Goal: Task Accomplishment & Management: Use online tool/utility

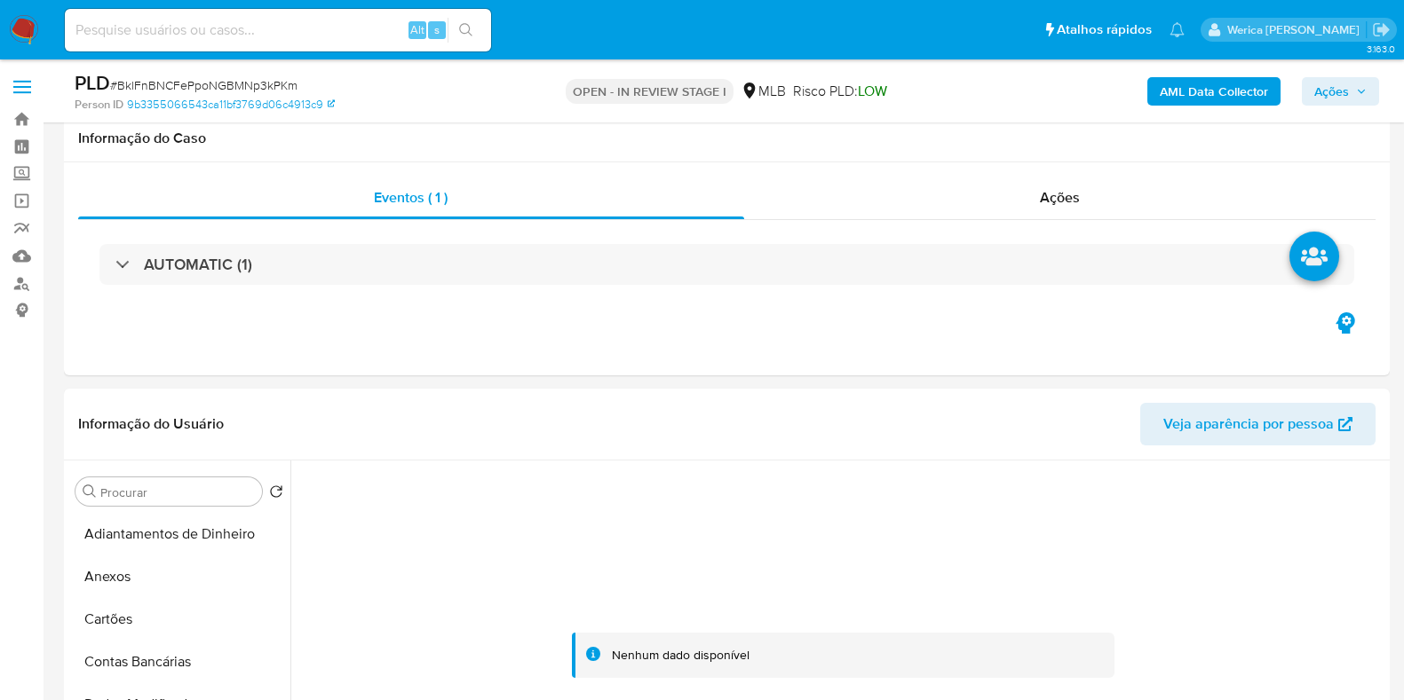
select select "10"
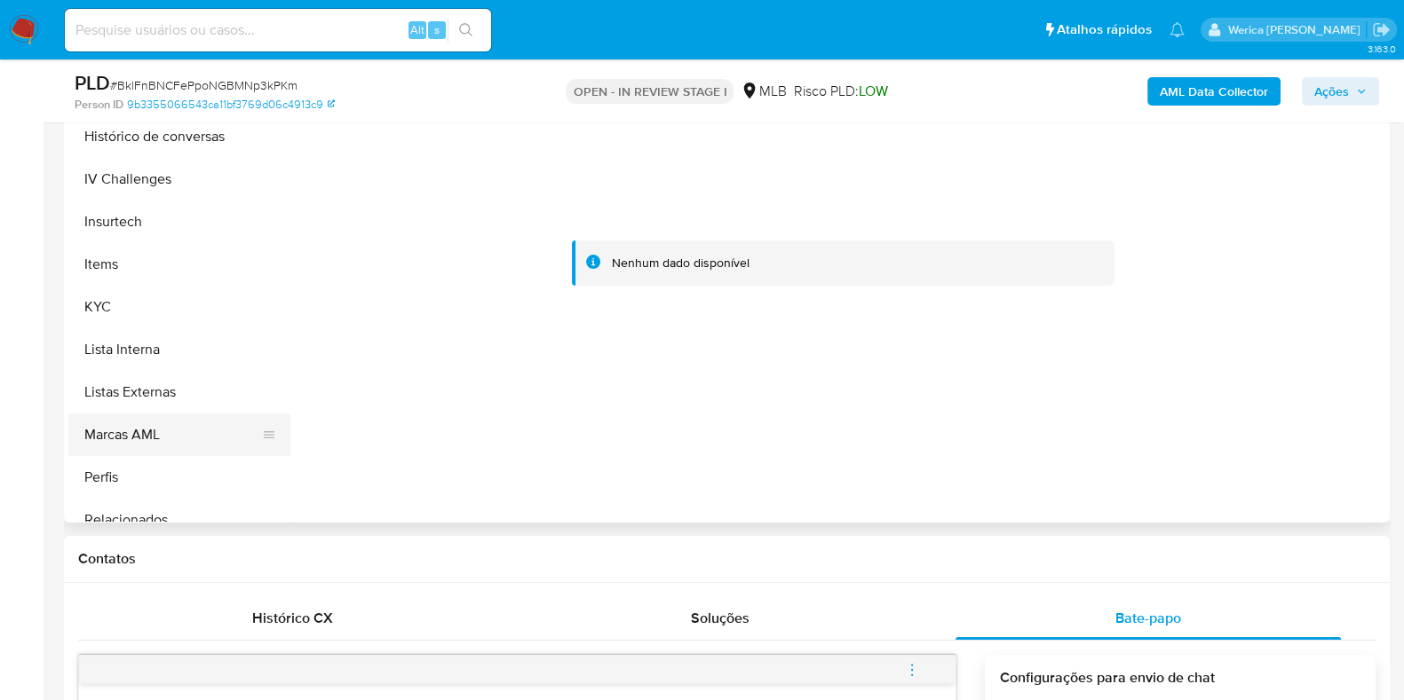
scroll to position [740, 0]
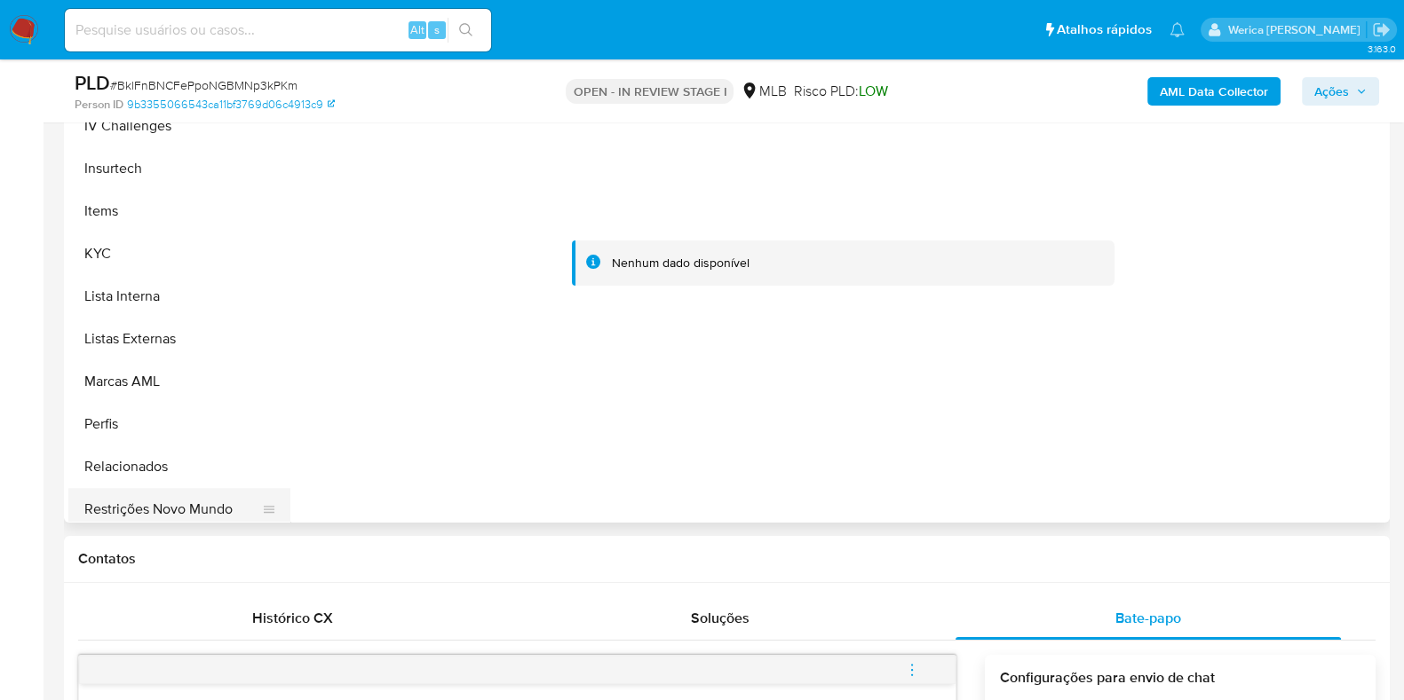
click at [210, 492] on button "Restrições Novo Mundo" at bounding box center [172, 509] width 208 height 43
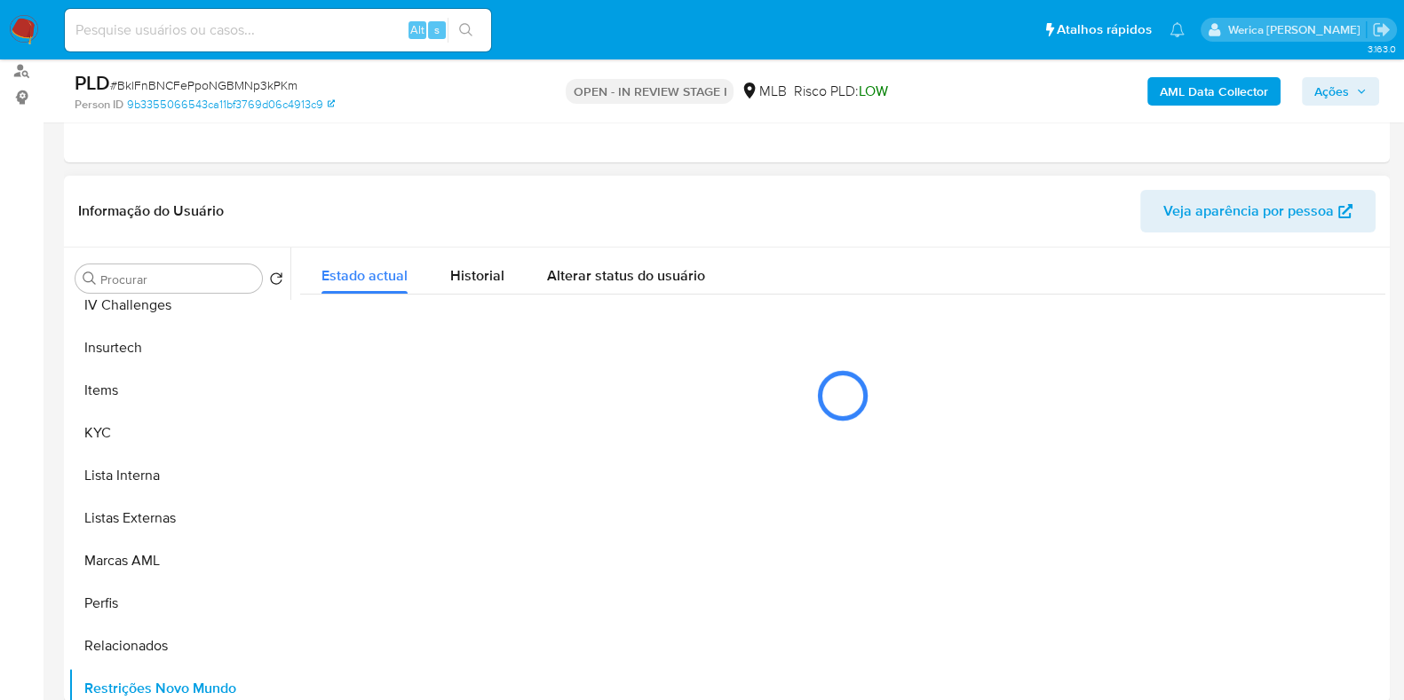
scroll to position [170, 0]
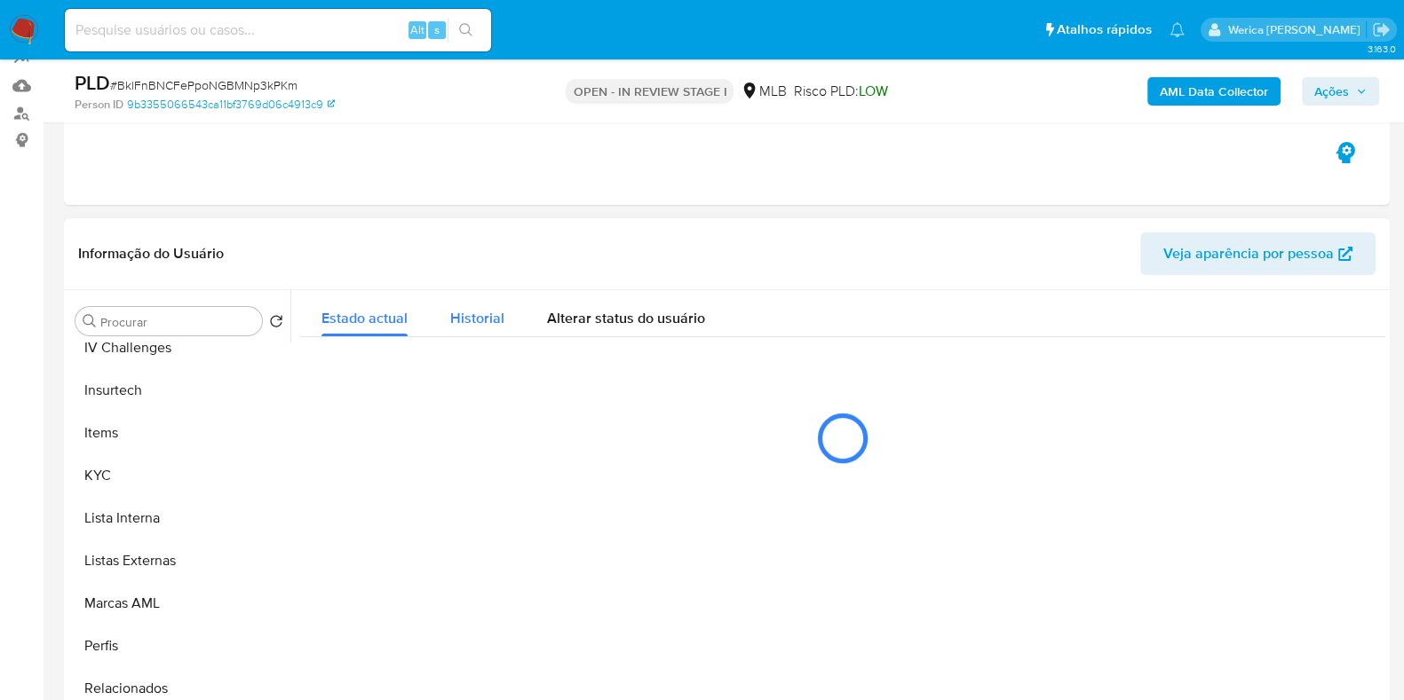
drag, startPoint x: 484, startPoint y: 297, endPoint x: 493, endPoint y: 299, distance: 9.3
click at [493, 299] on div "Historial" at bounding box center [477, 313] width 54 height 47
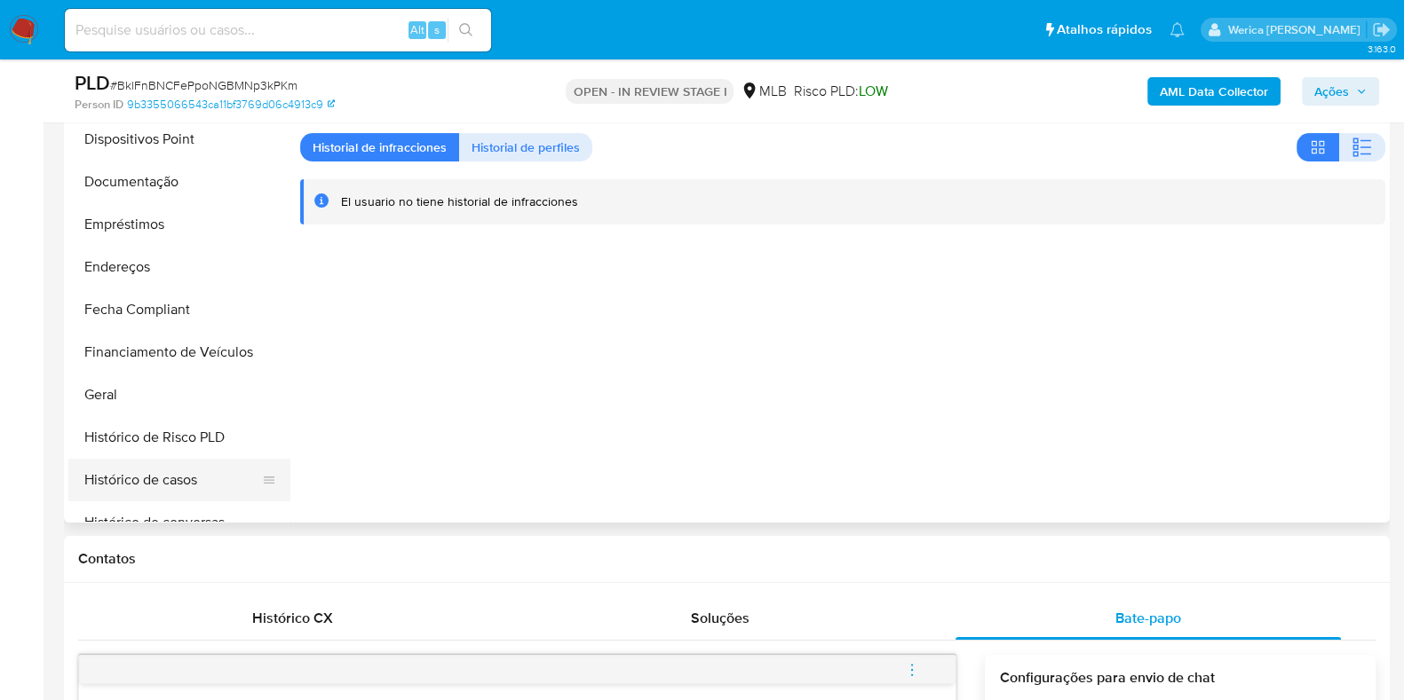
scroll to position [297, 0]
click at [192, 191] on button "Documentação" at bounding box center [172, 185] width 208 height 43
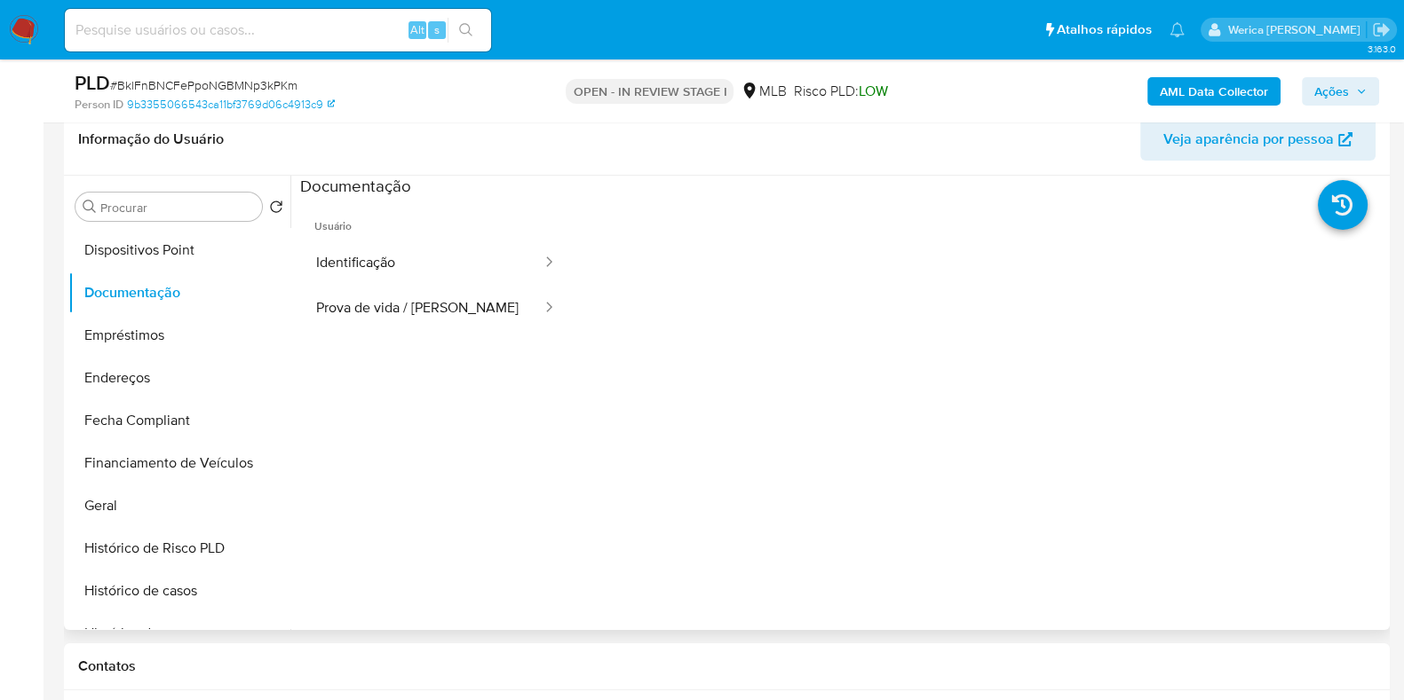
scroll to position [281, 0]
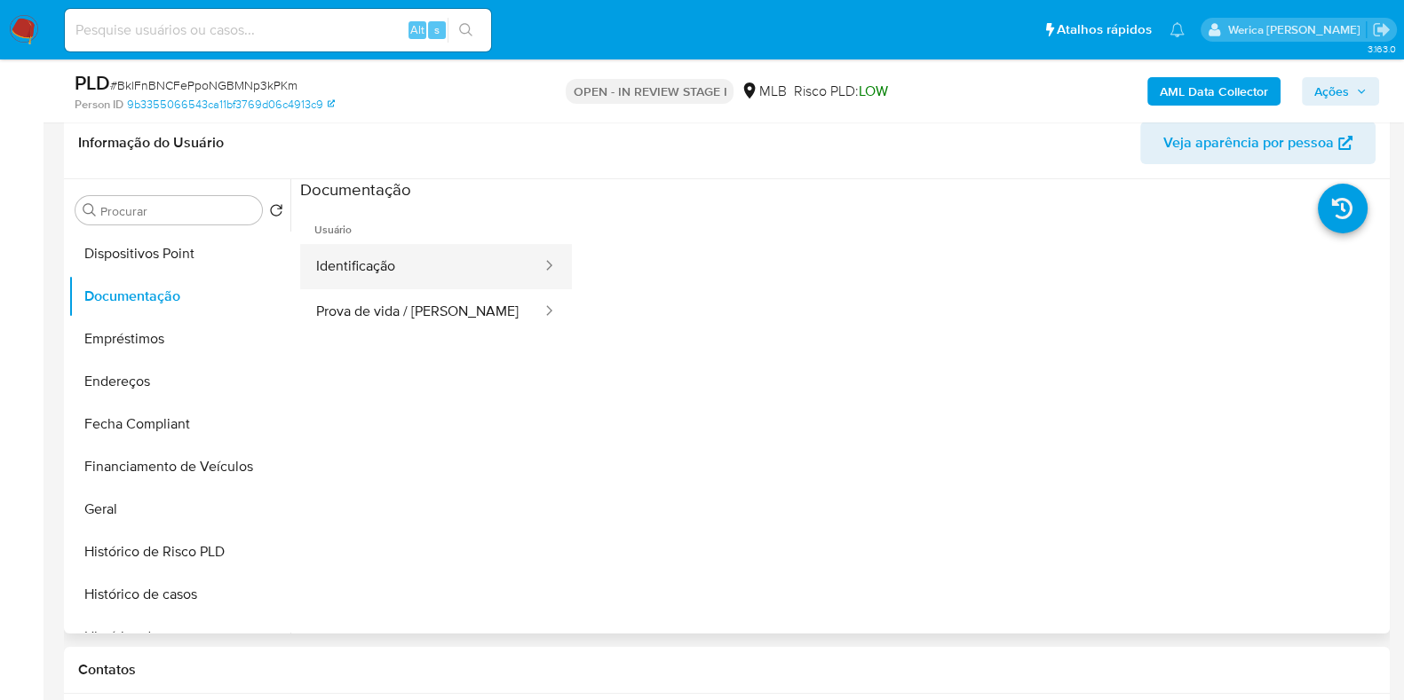
click at [408, 256] on button "Identificação" at bounding box center [421, 266] width 243 height 45
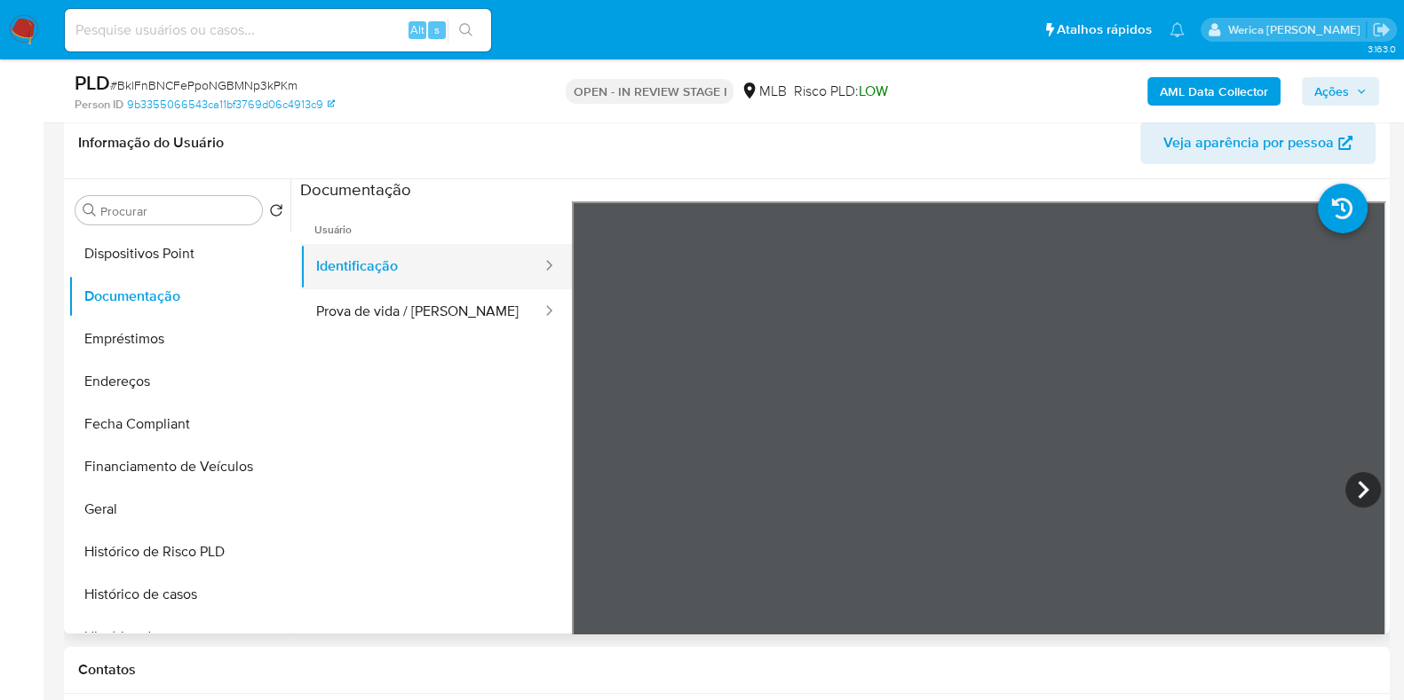
click at [475, 281] on button "Identificação" at bounding box center [421, 266] width 243 height 45
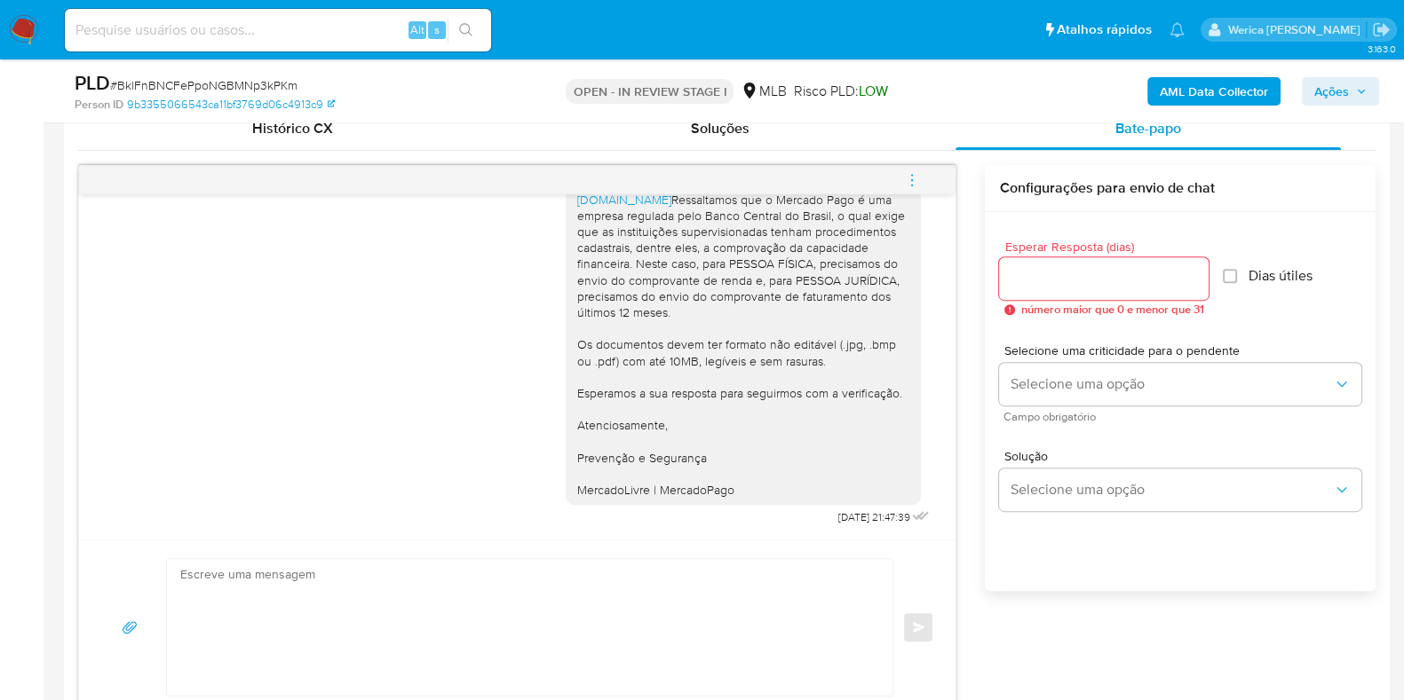
scroll to position [947, 0]
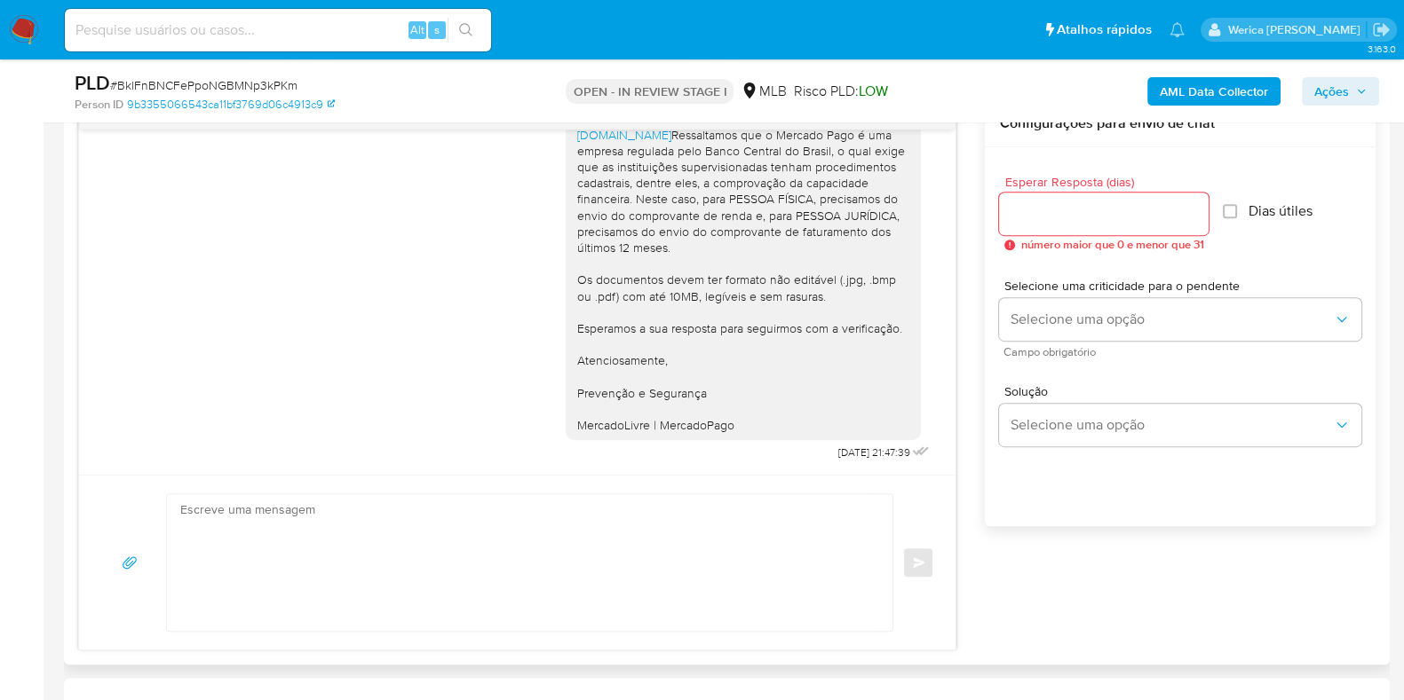
click at [1337, 459] on div "Solução Selecione uma opção" at bounding box center [1180, 419] width 362 height 97
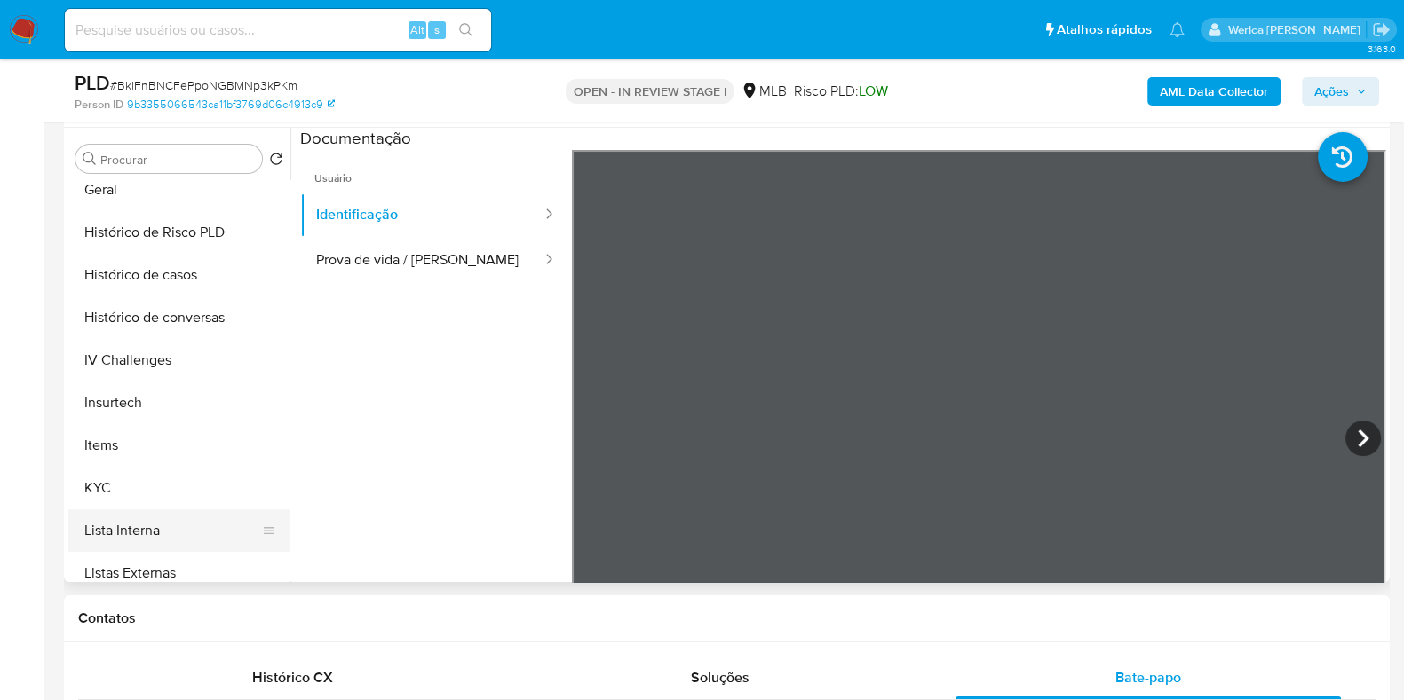
scroll to position [630, 0]
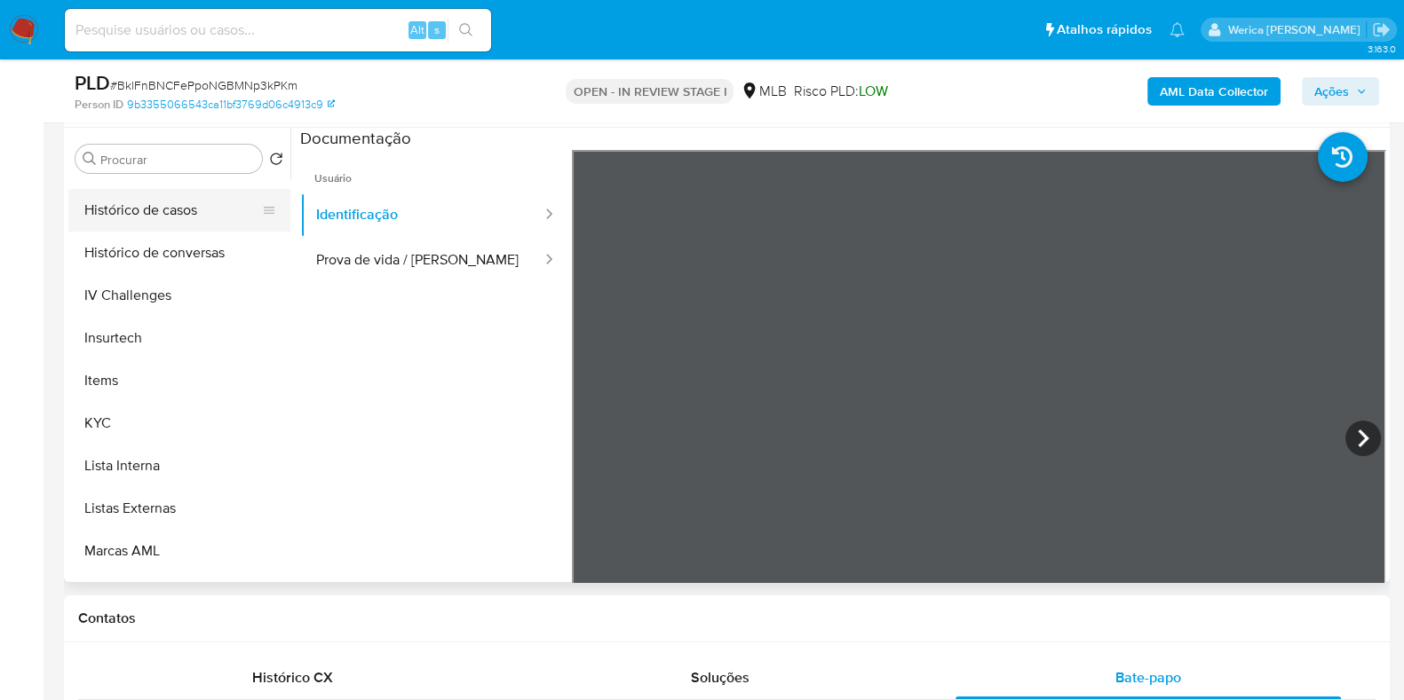
click at [217, 206] on button "Histórico de casos" at bounding box center [172, 210] width 208 height 43
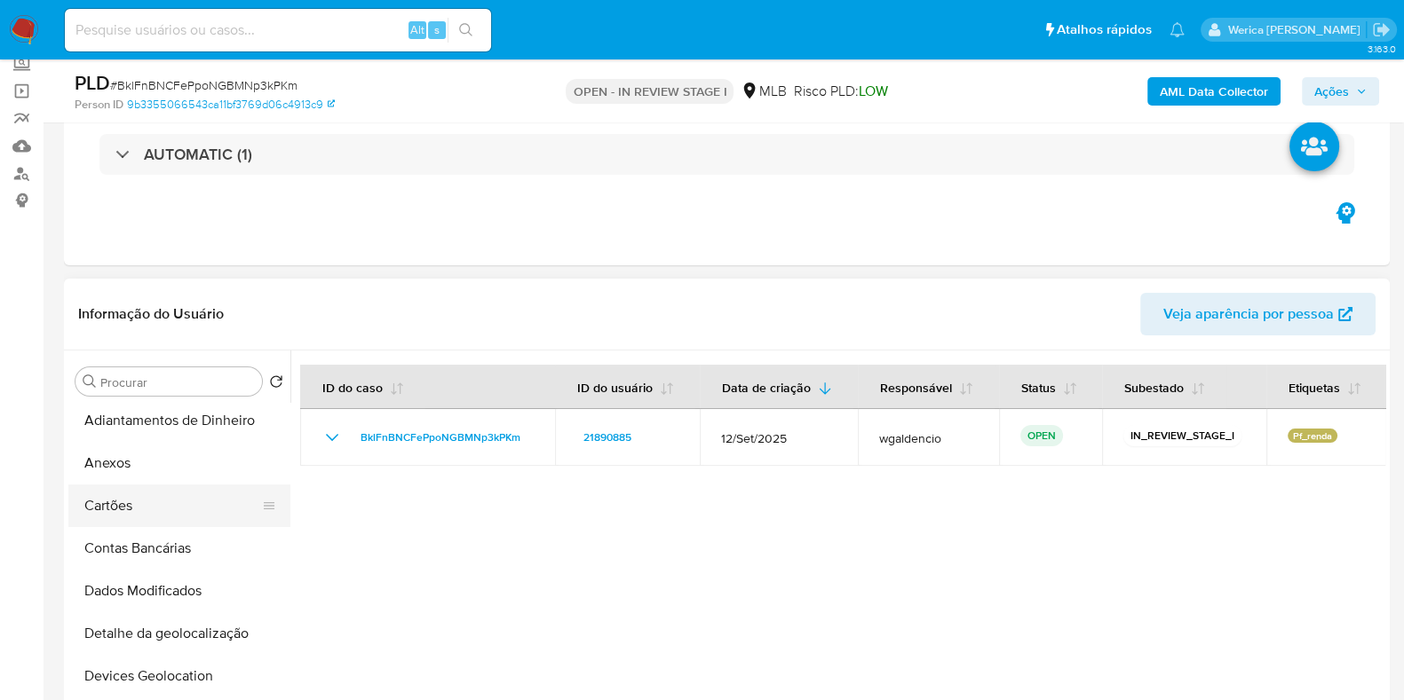
scroll to position [0, 0]
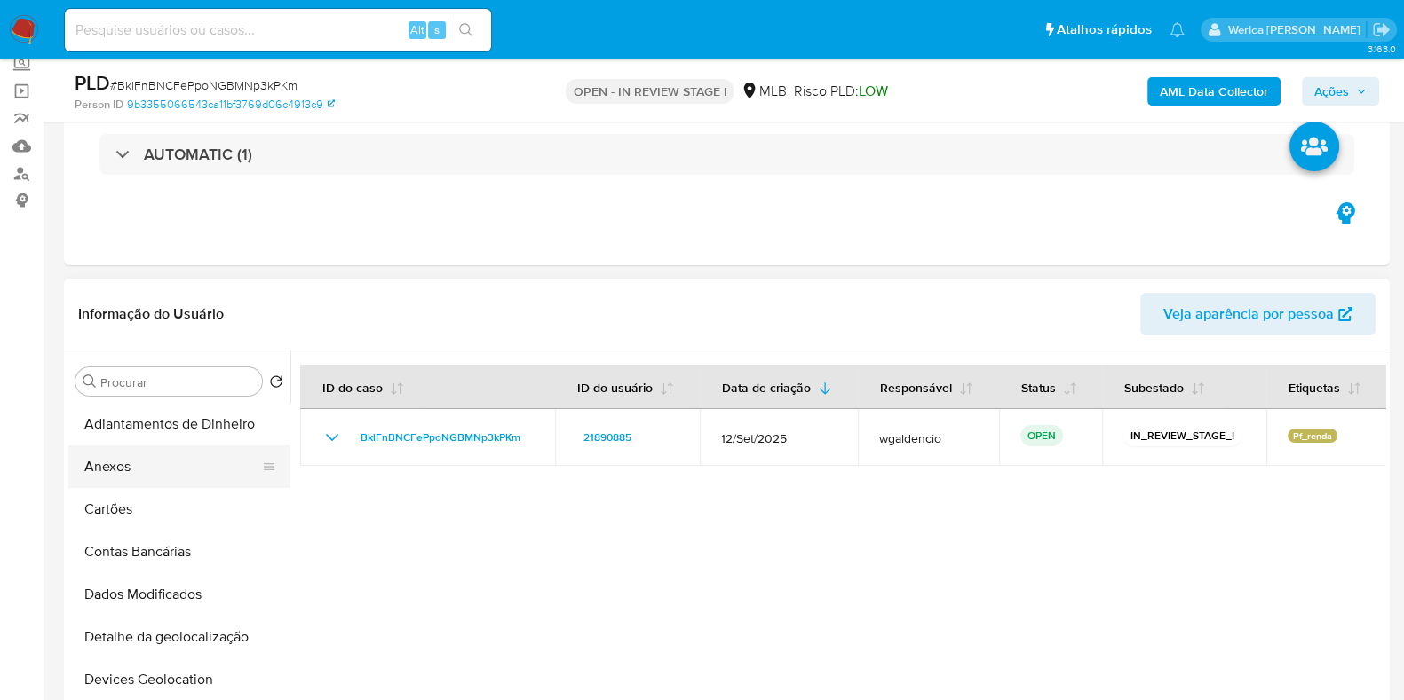
click at [175, 472] on button "Anexos" at bounding box center [172, 467] width 208 height 43
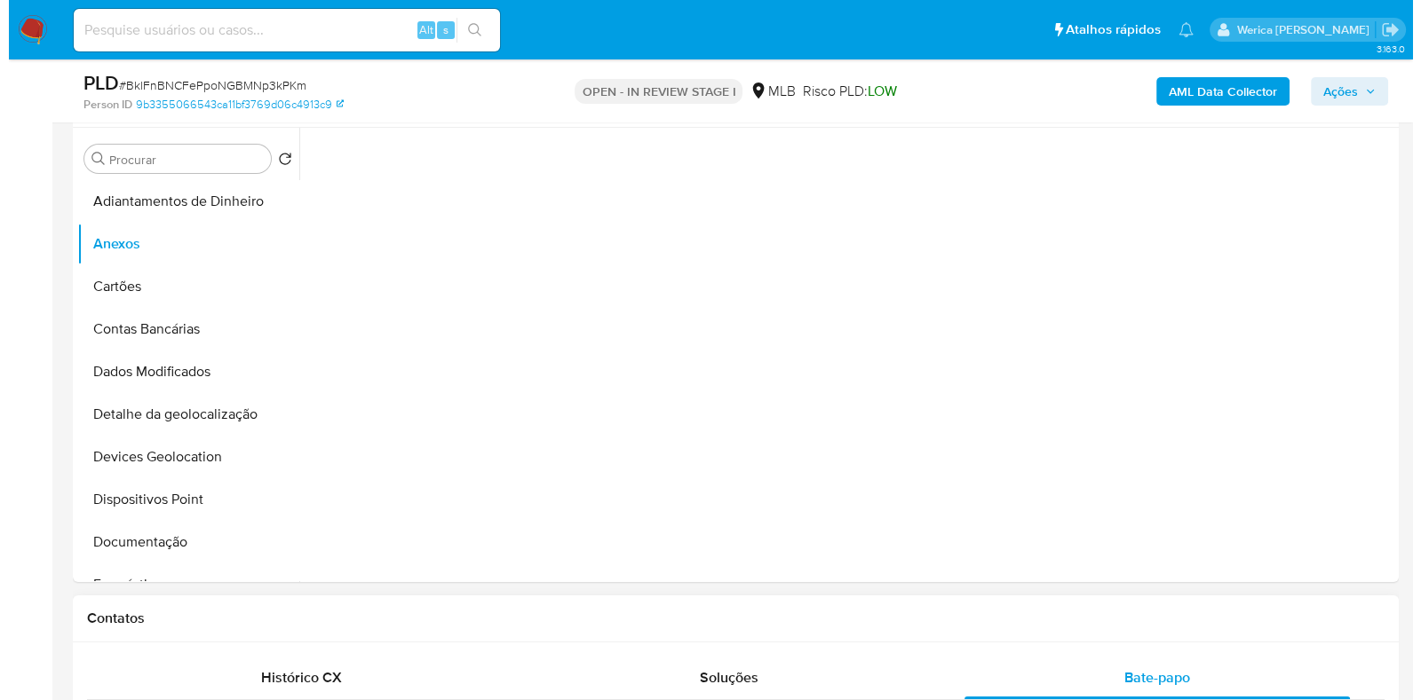
scroll to position [666, 0]
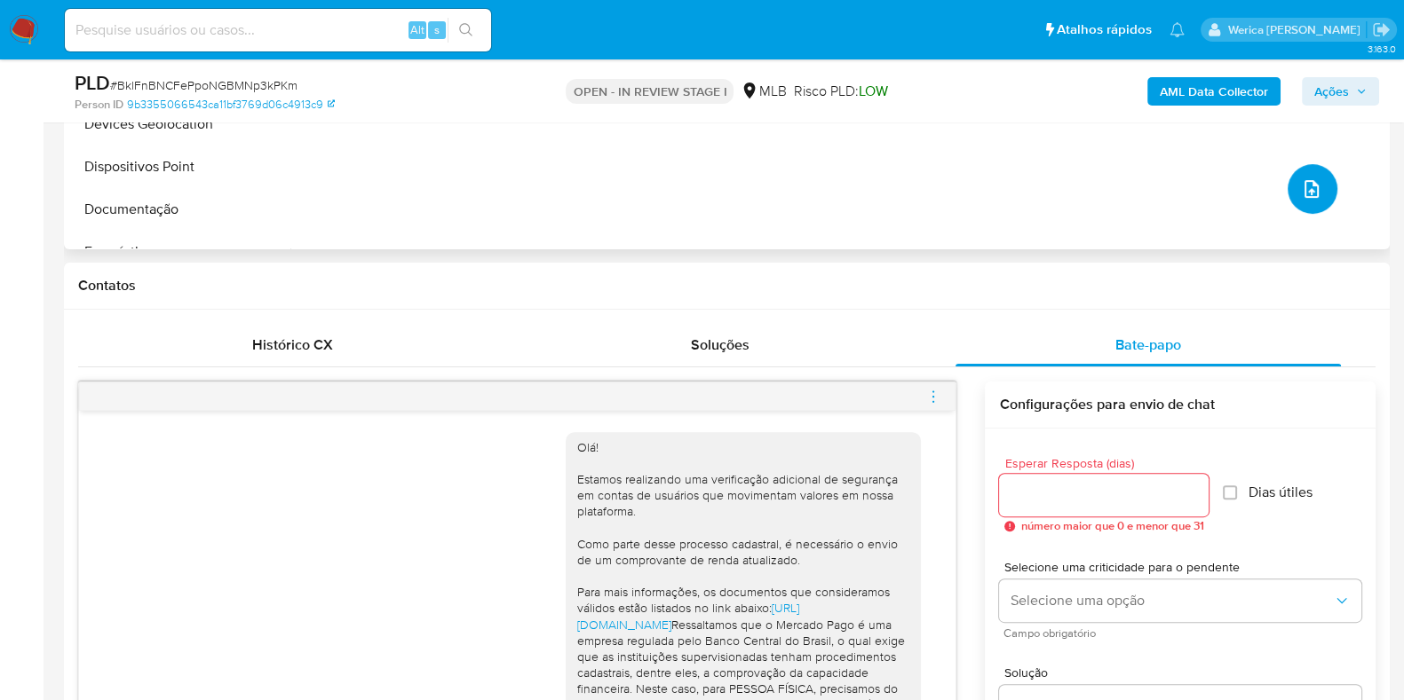
click at [1301, 183] on icon "upload-file" at bounding box center [1311, 188] width 21 height 21
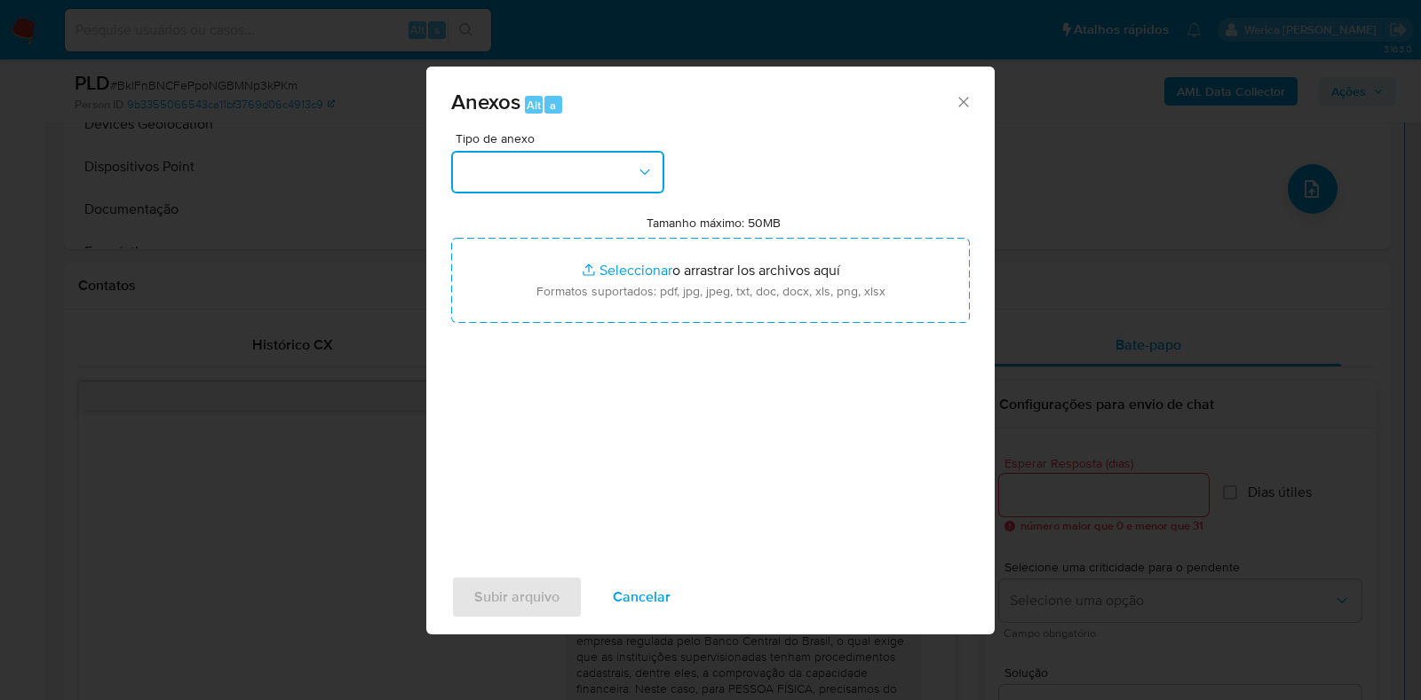
click at [630, 160] on button "button" at bounding box center [557, 172] width 213 height 43
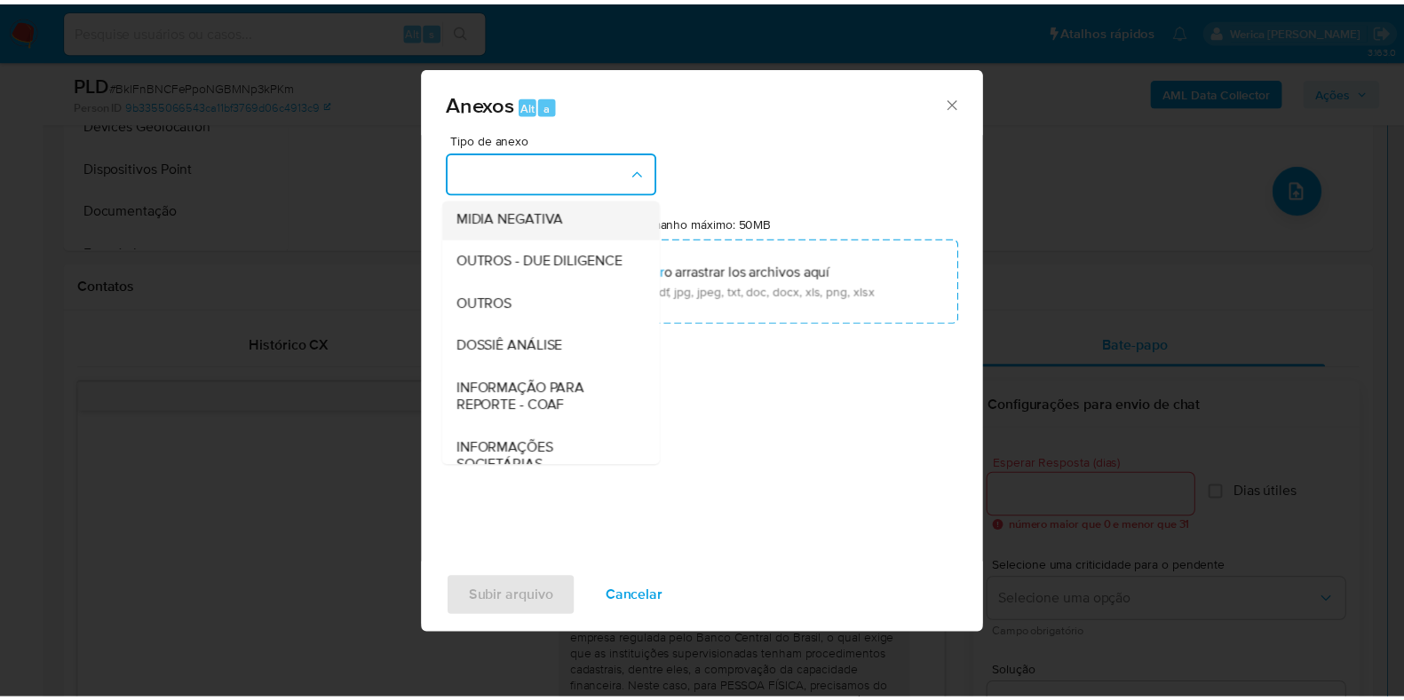
scroll to position [221, 0]
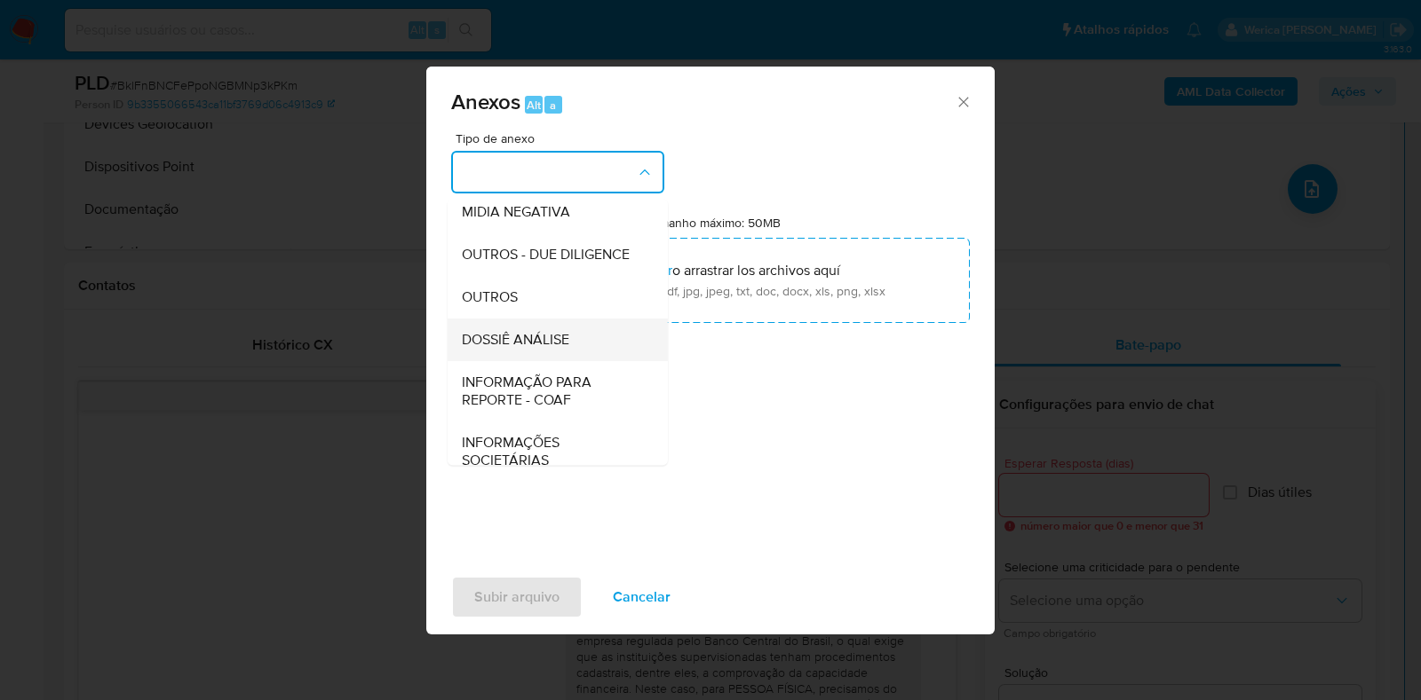
click at [599, 361] on div "DOSSIÊ ANÁLISE" at bounding box center [552, 340] width 181 height 43
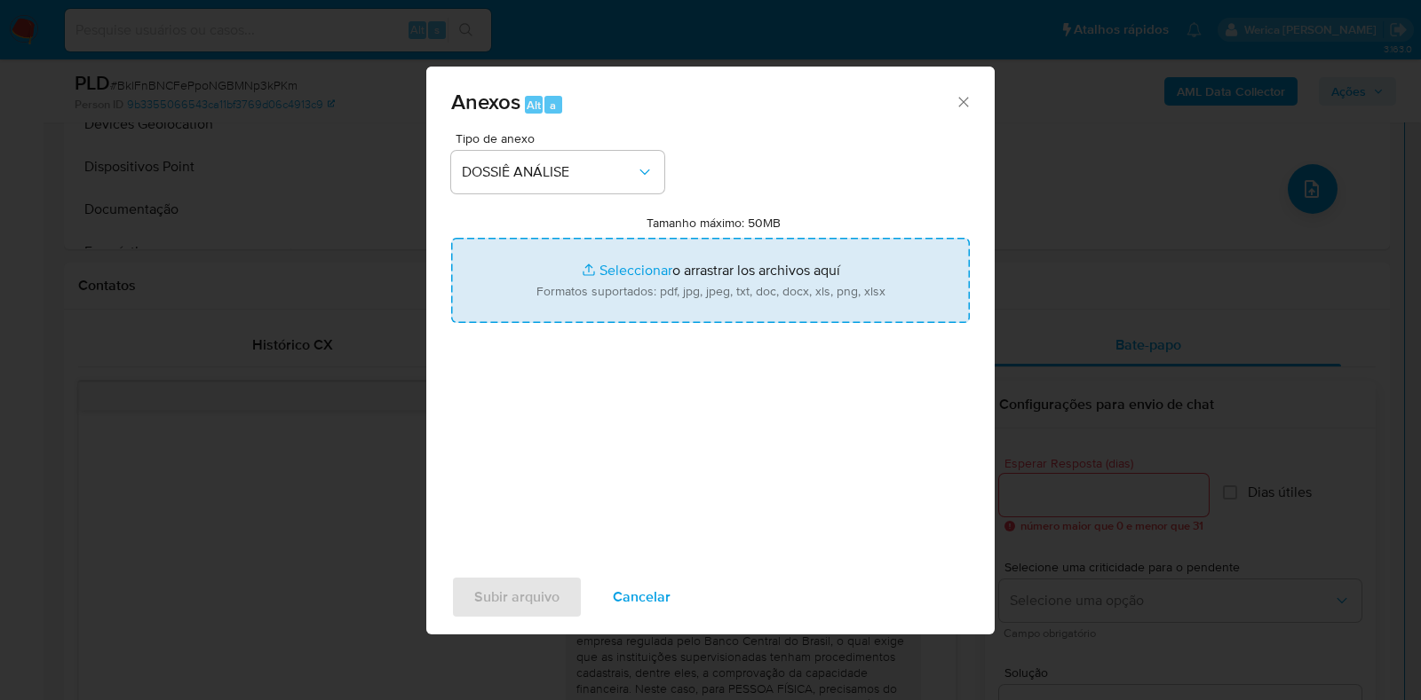
click at [712, 295] on input "Tamanho máximo: 50MB Seleccionar archivos" at bounding box center [710, 280] width 518 height 85
type input "C:\fakepath\SAR - XXXXX - CPF 80242693172 - EVERTON LUIZ DA COSTA.pdf"
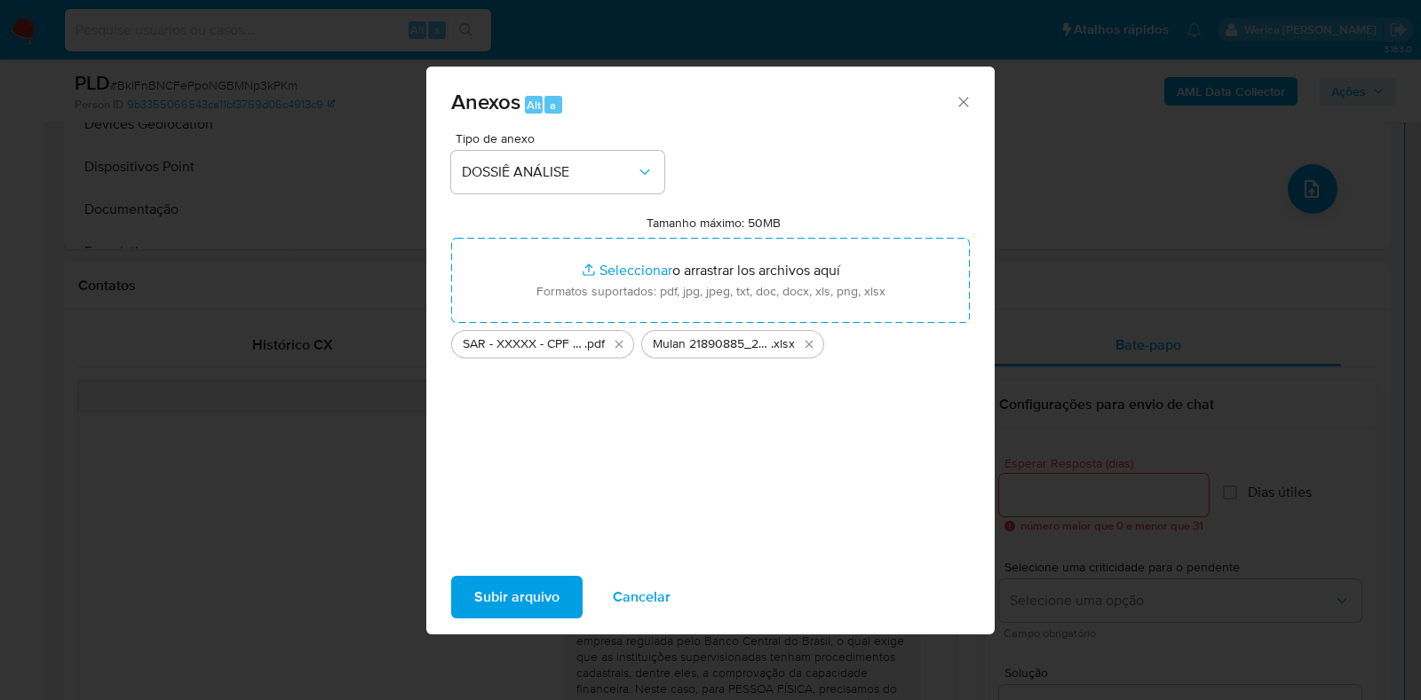
click at [527, 597] on span "Subir arquivo" at bounding box center [516, 597] width 85 height 39
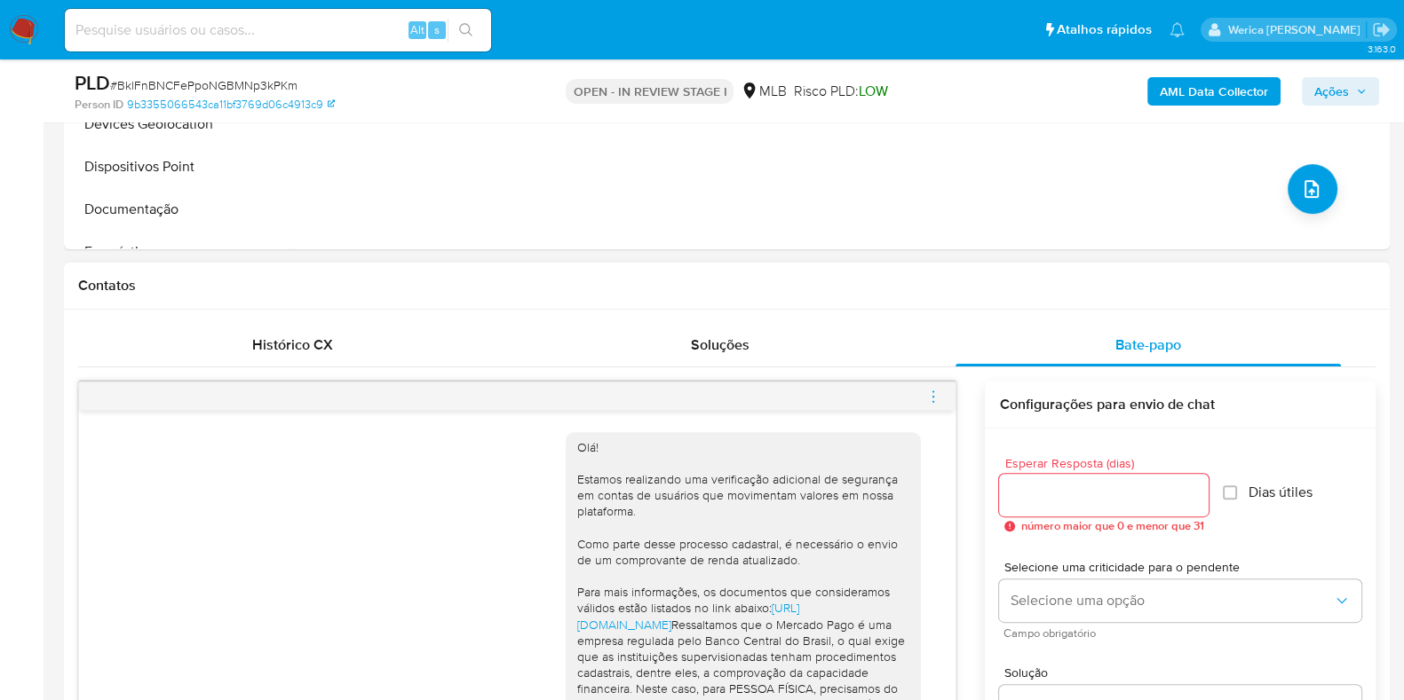
click at [1191, 281] on h1 "Contatos" at bounding box center [726, 286] width 1297 height 18
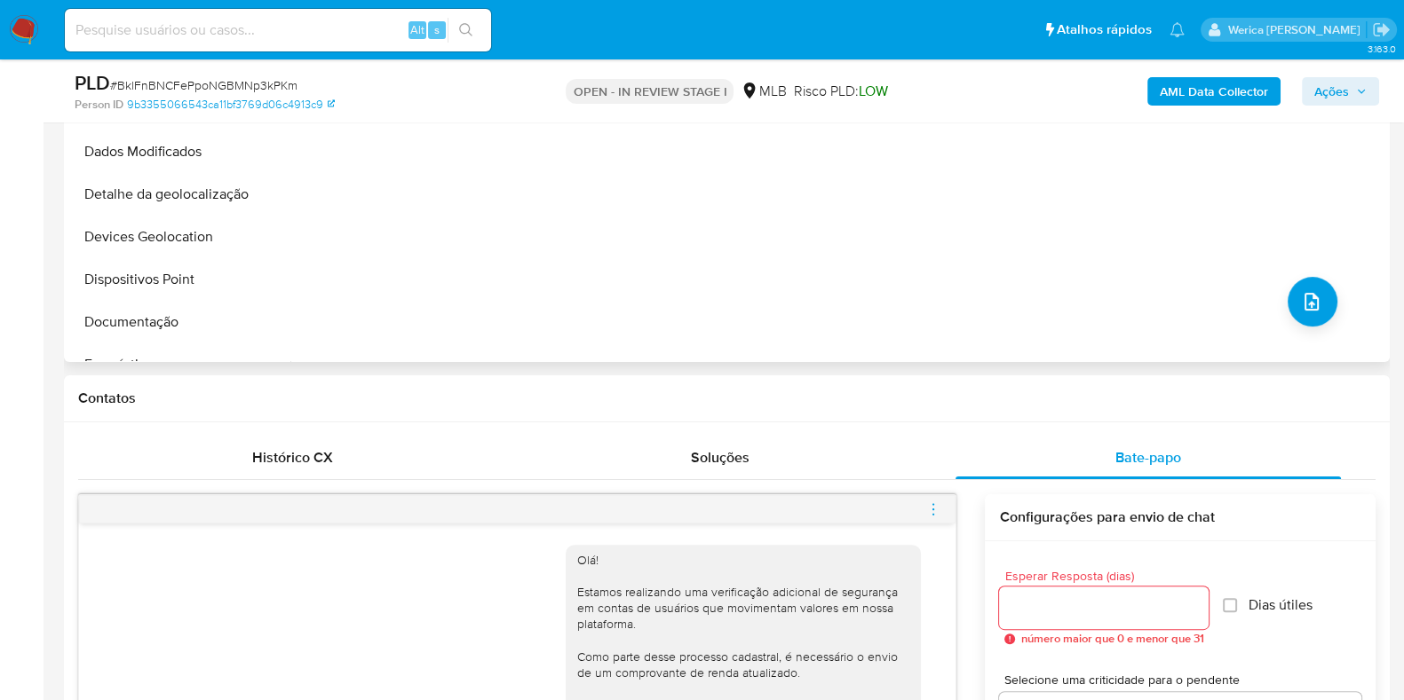
scroll to position [333, 0]
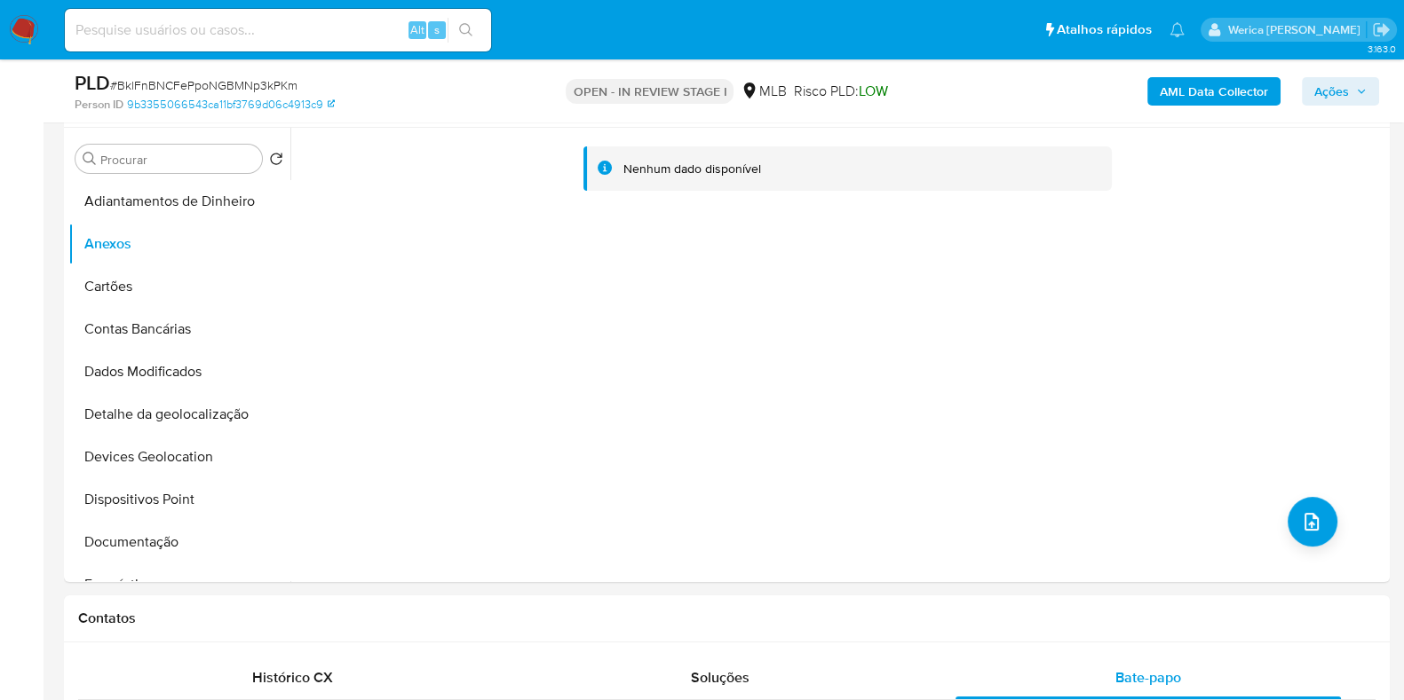
click at [1332, 86] on span "Ações" at bounding box center [1331, 91] width 35 height 28
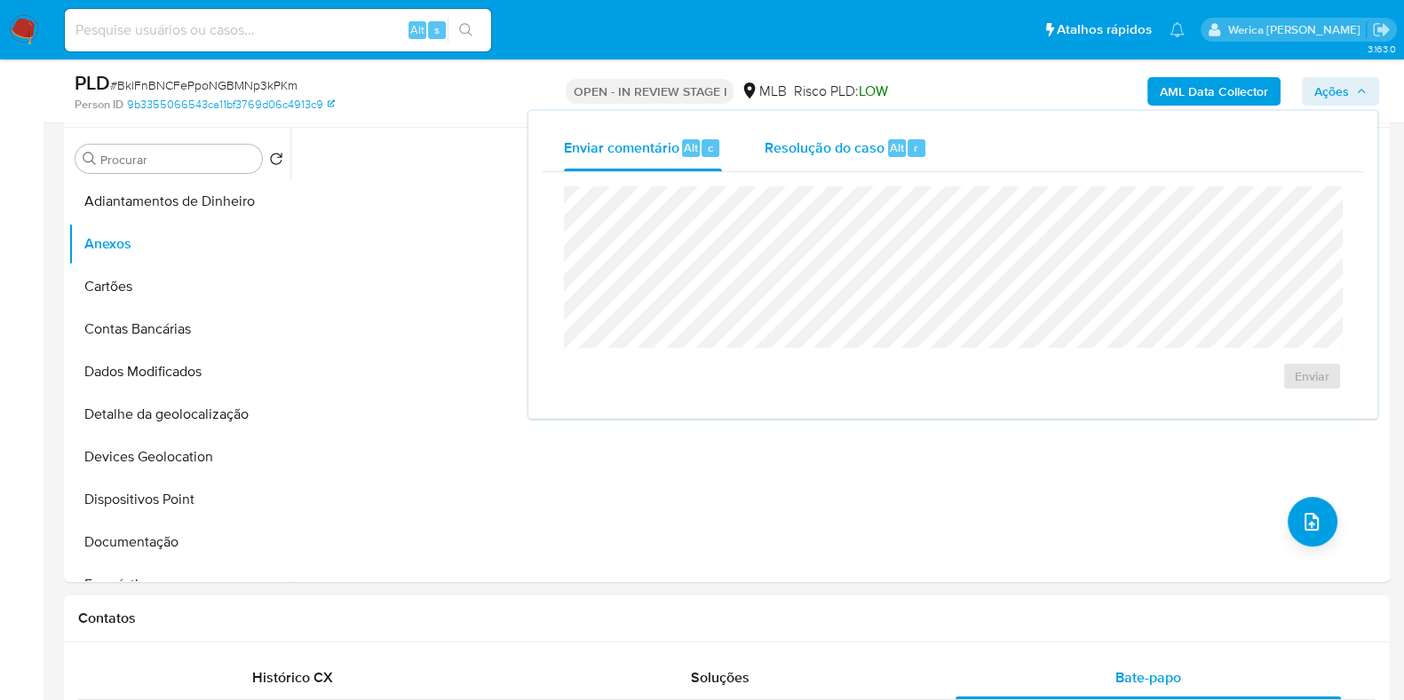
click at [827, 162] on div "Resolução do caso Alt r" at bounding box center [845, 148] width 162 height 46
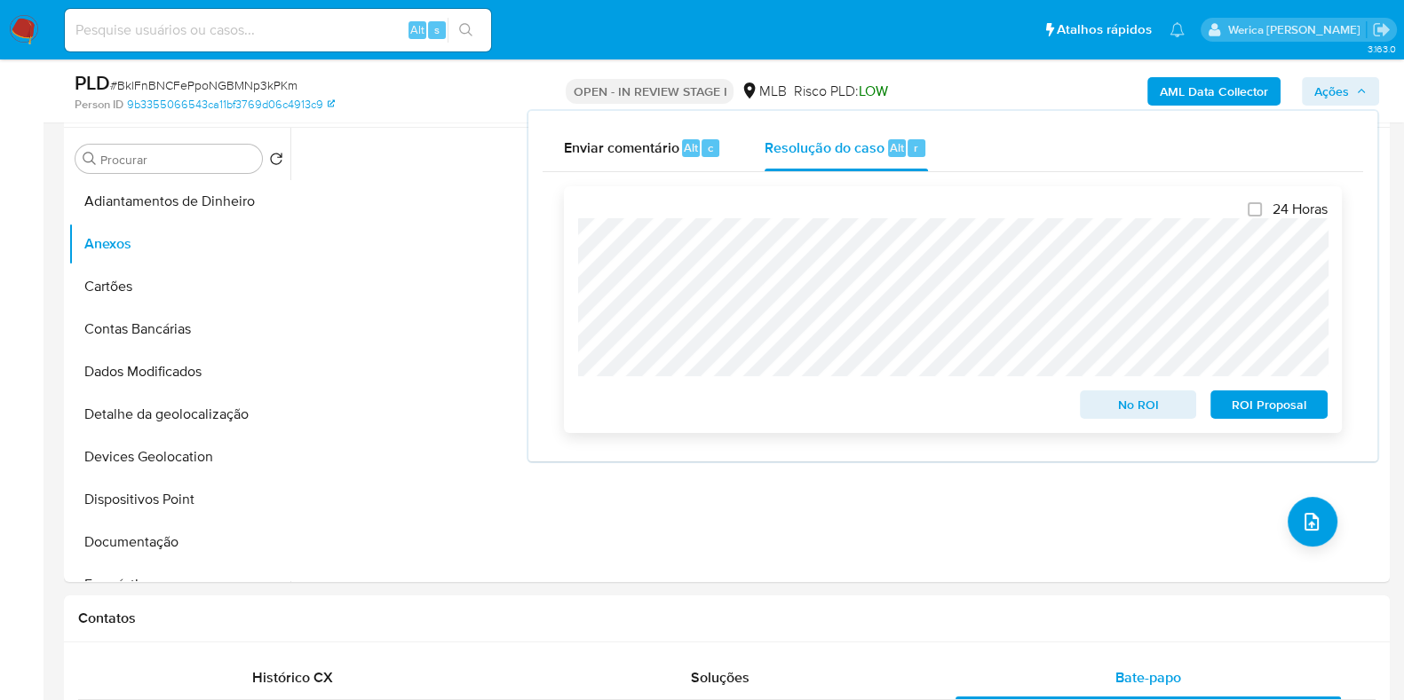
click at [1231, 408] on span "ROI Proposal" at bounding box center [1269, 404] width 92 height 25
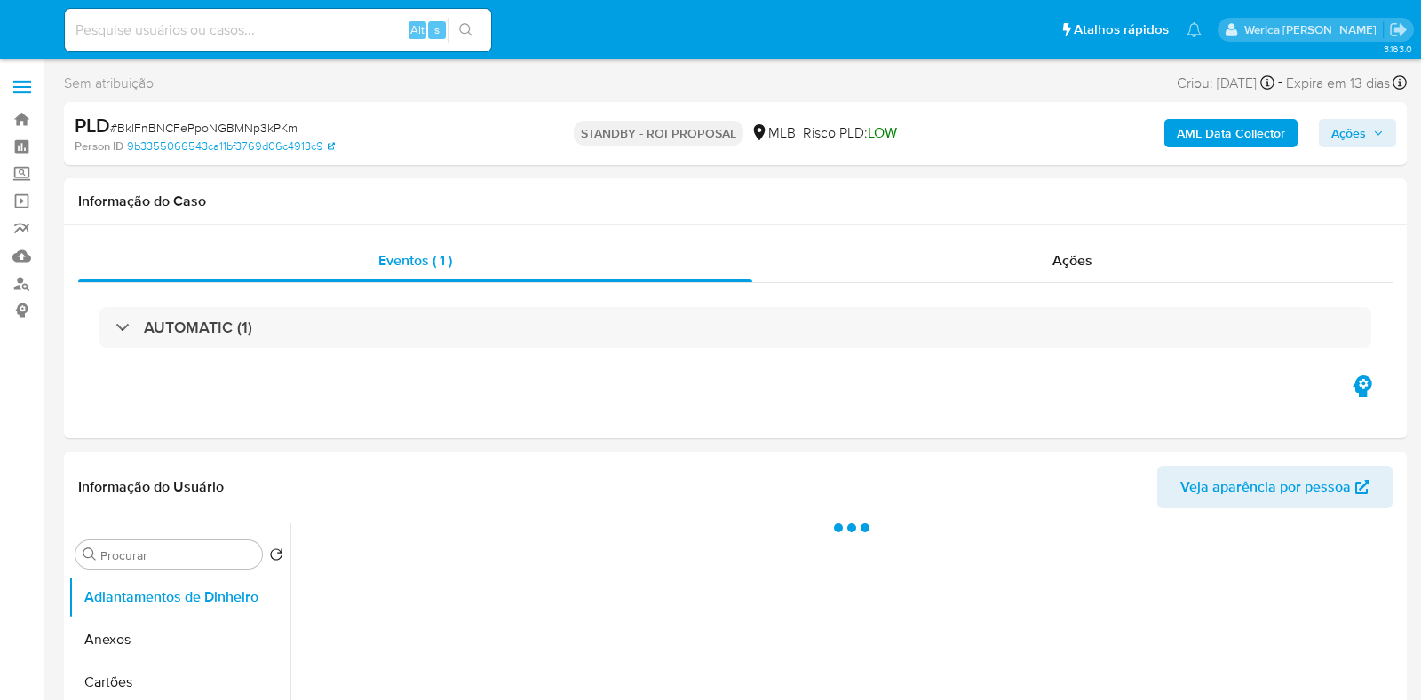
select select "10"
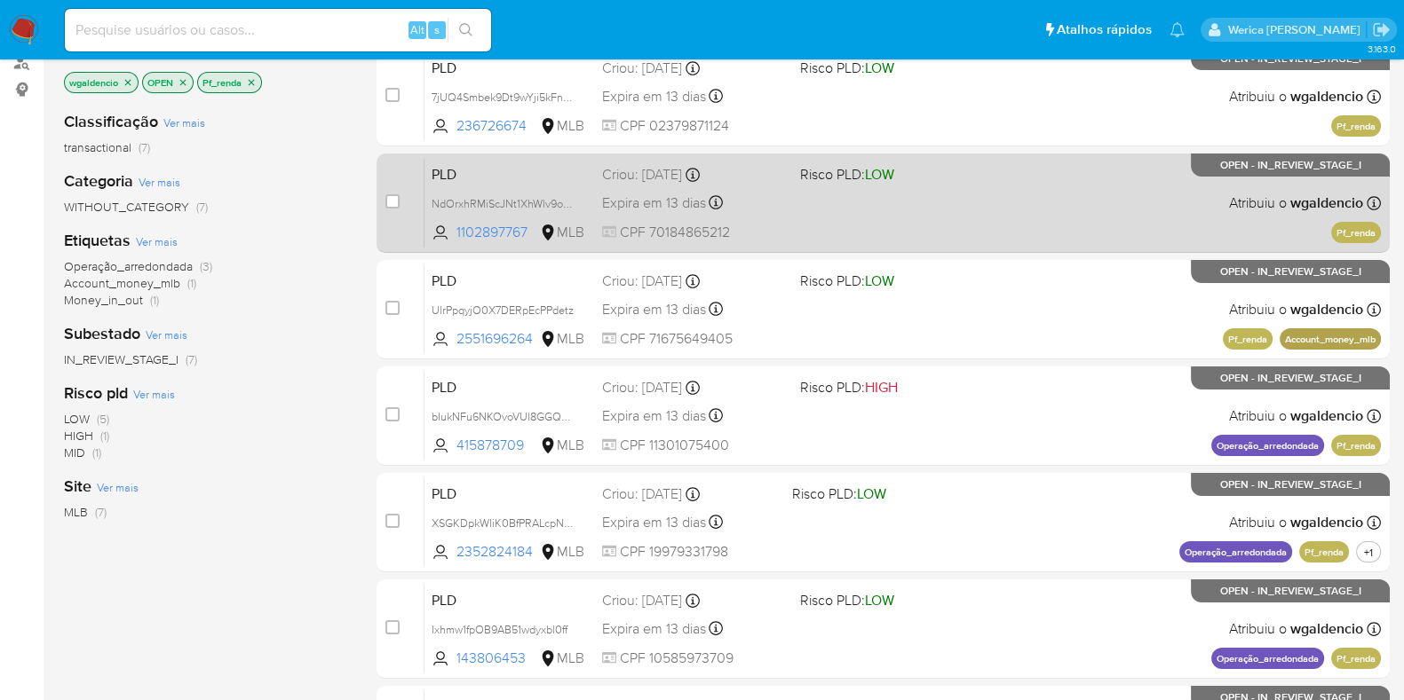
scroll to position [110, 0]
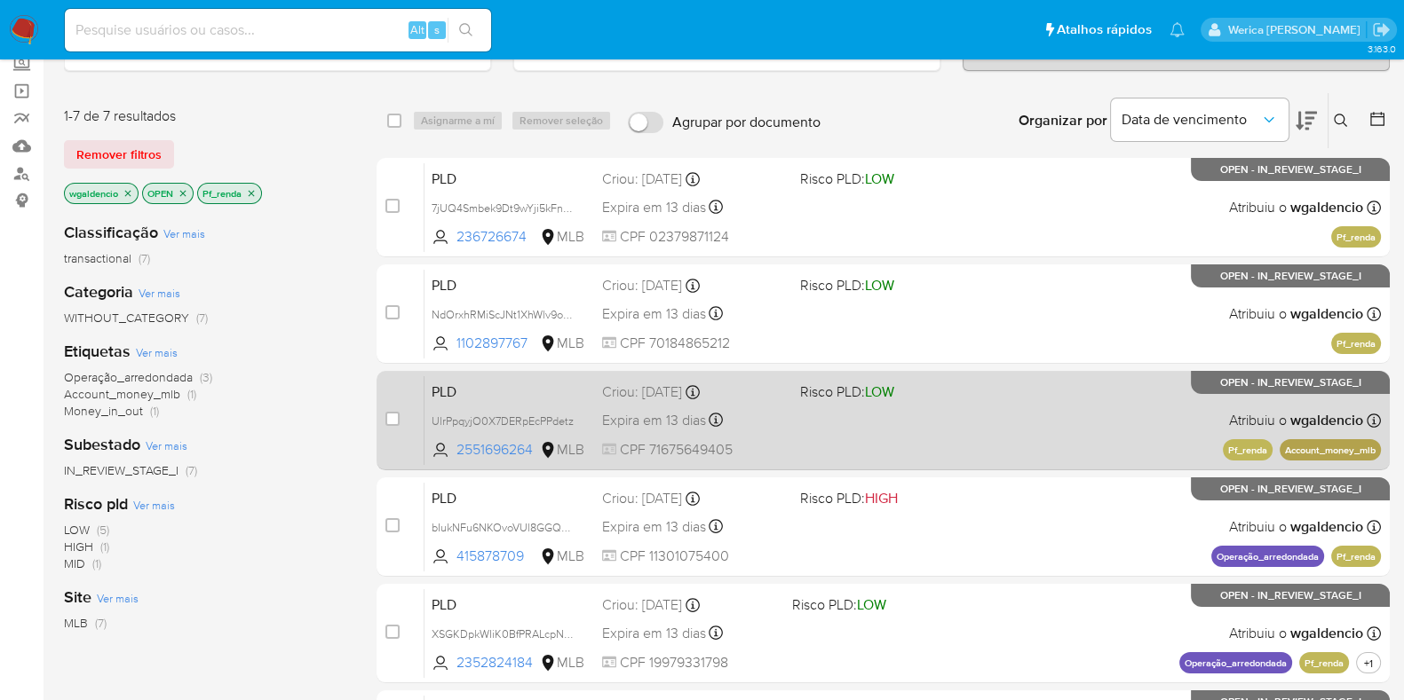
click at [875, 403] on div "PLD UlrPpqyjO0X7DERpEcPPdetz 2551696264 MLB Risco PLD: LOW Criou: [DATE] Criou:…" at bounding box center [902, 421] width 956 height 90
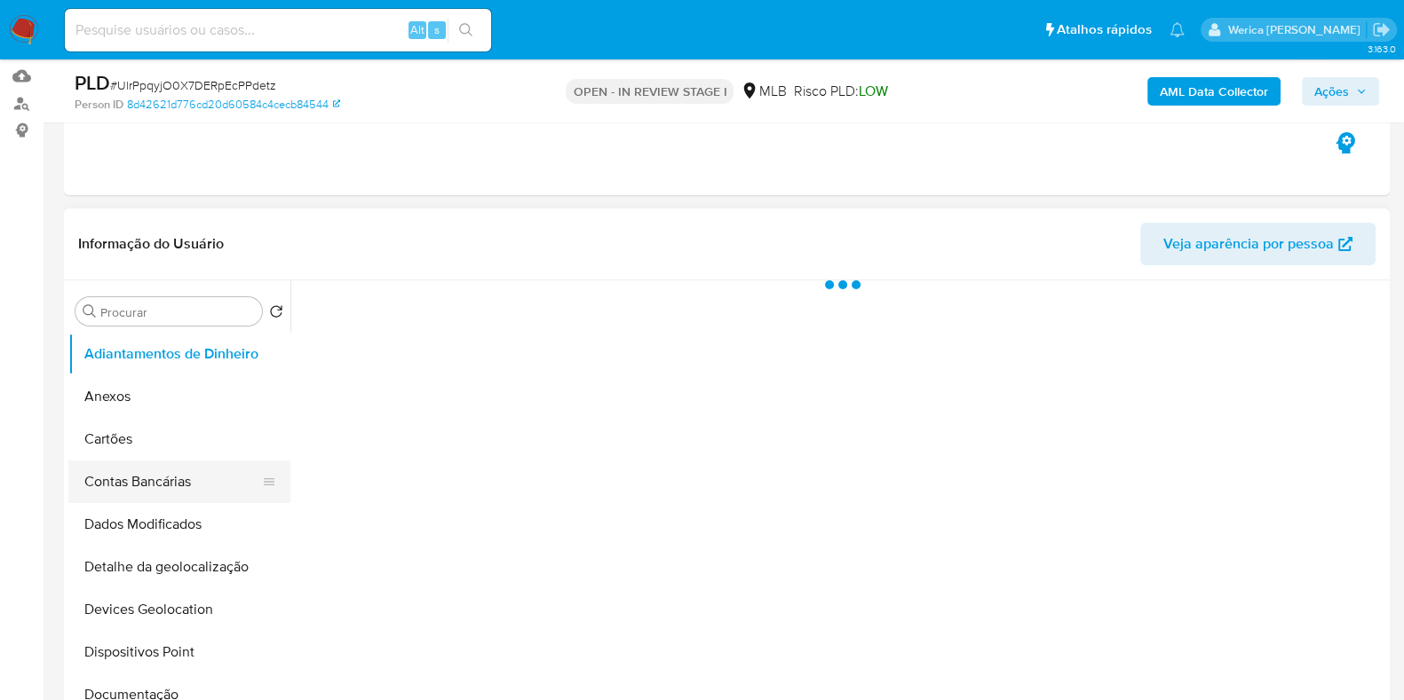
scroll to position [221, 0]
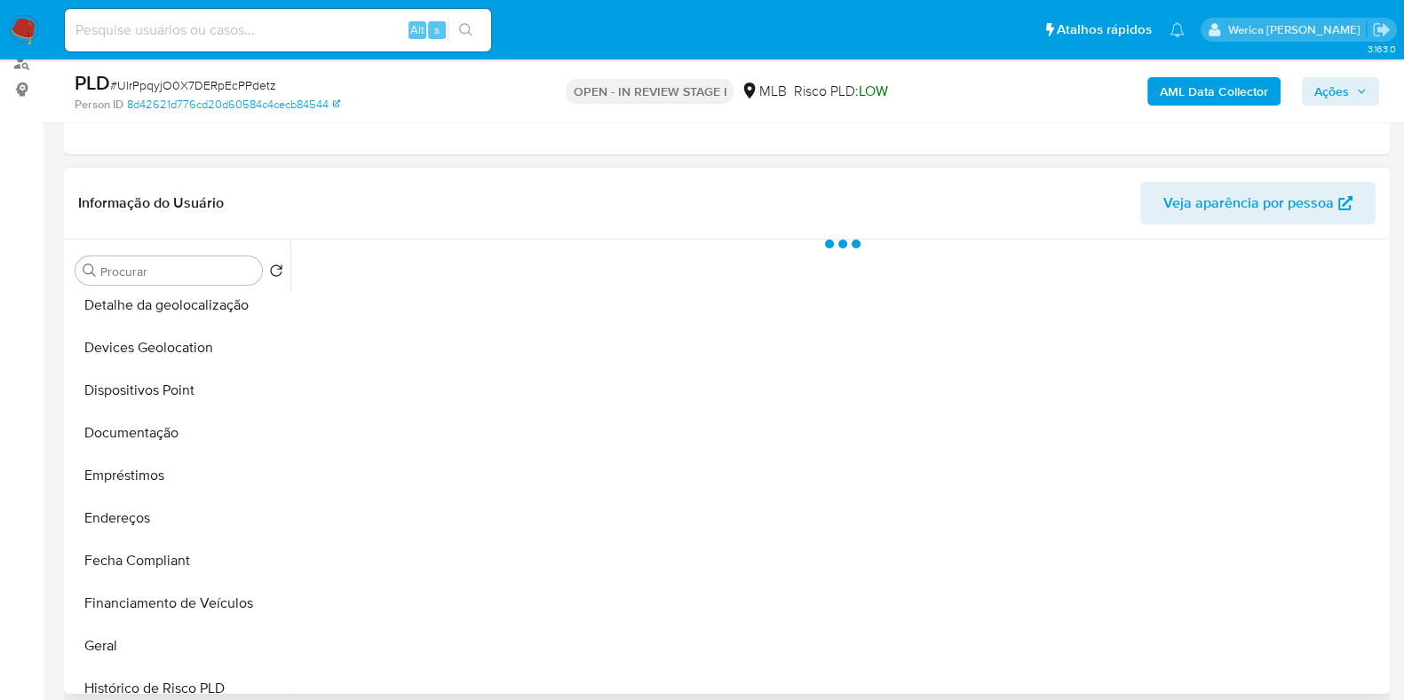
select select "10"
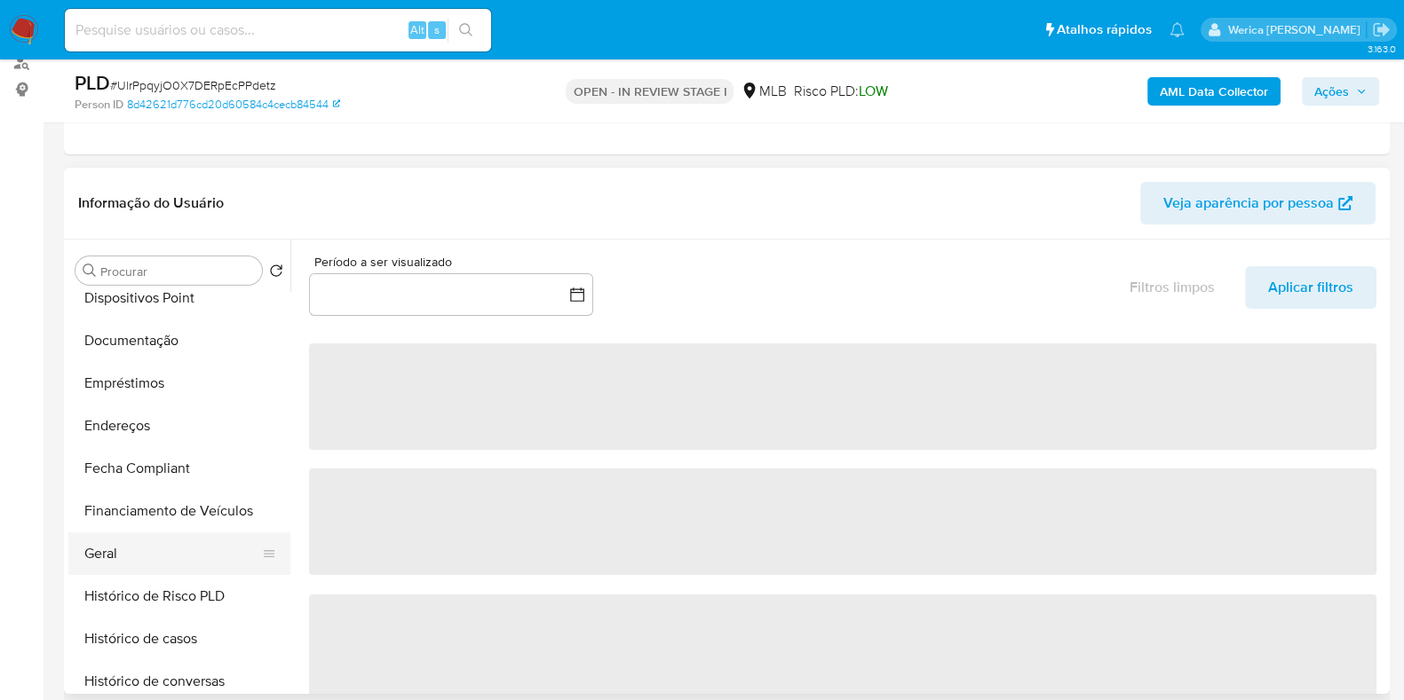
scroll to position [333, 0]
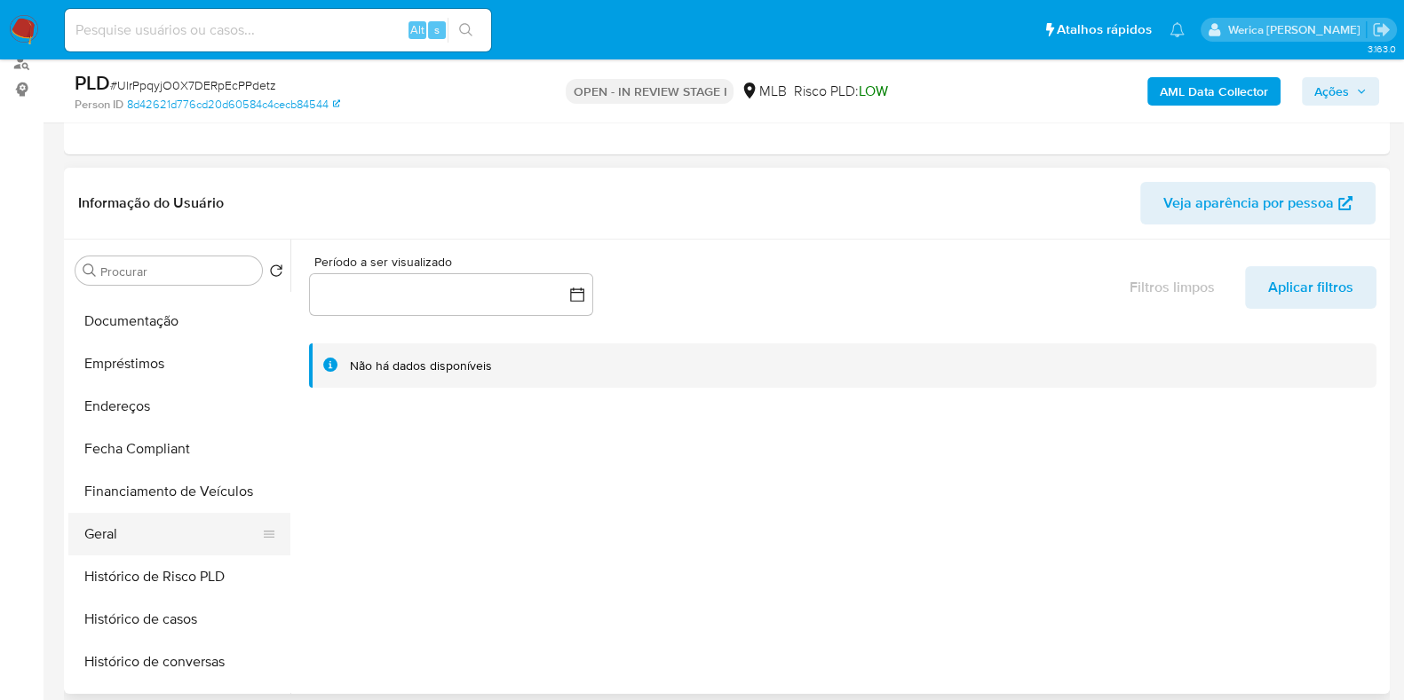
click at [197, 528] on button "Geral" at bounding box center [172, 534] width 208 height 43
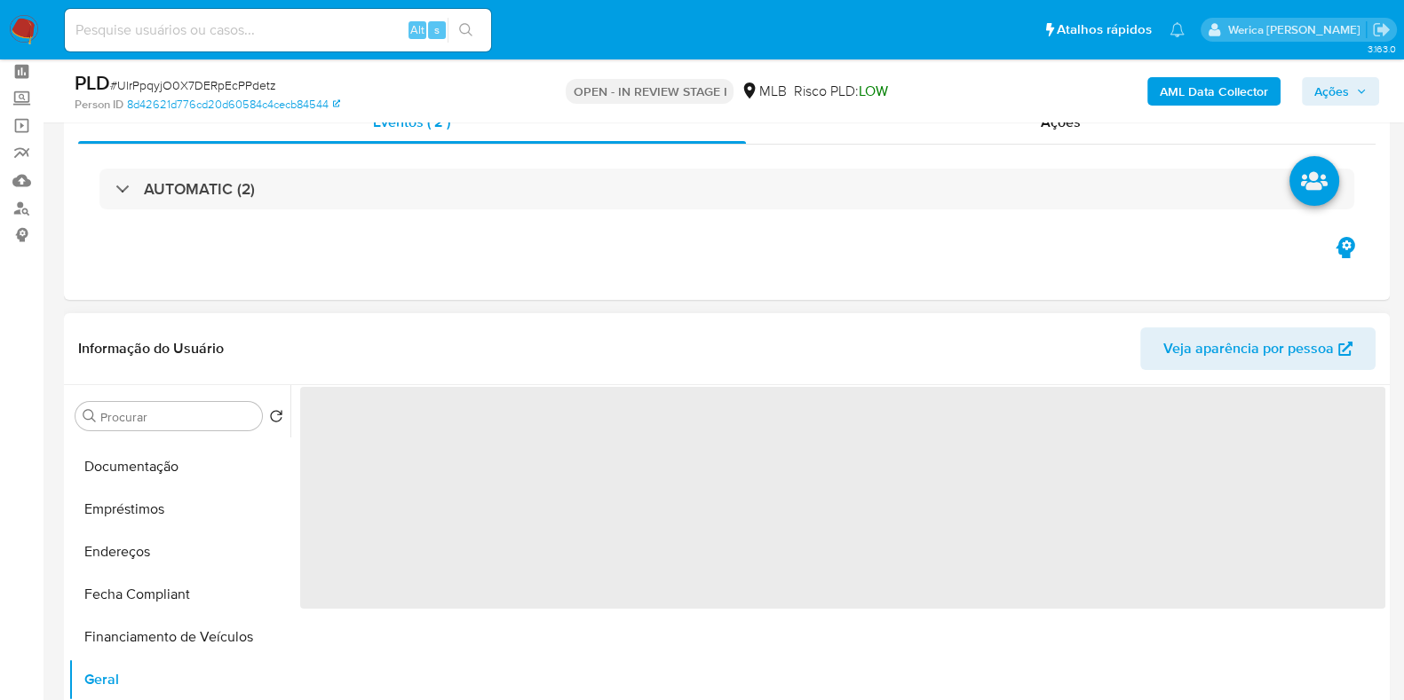
scroll to position [0, 0]
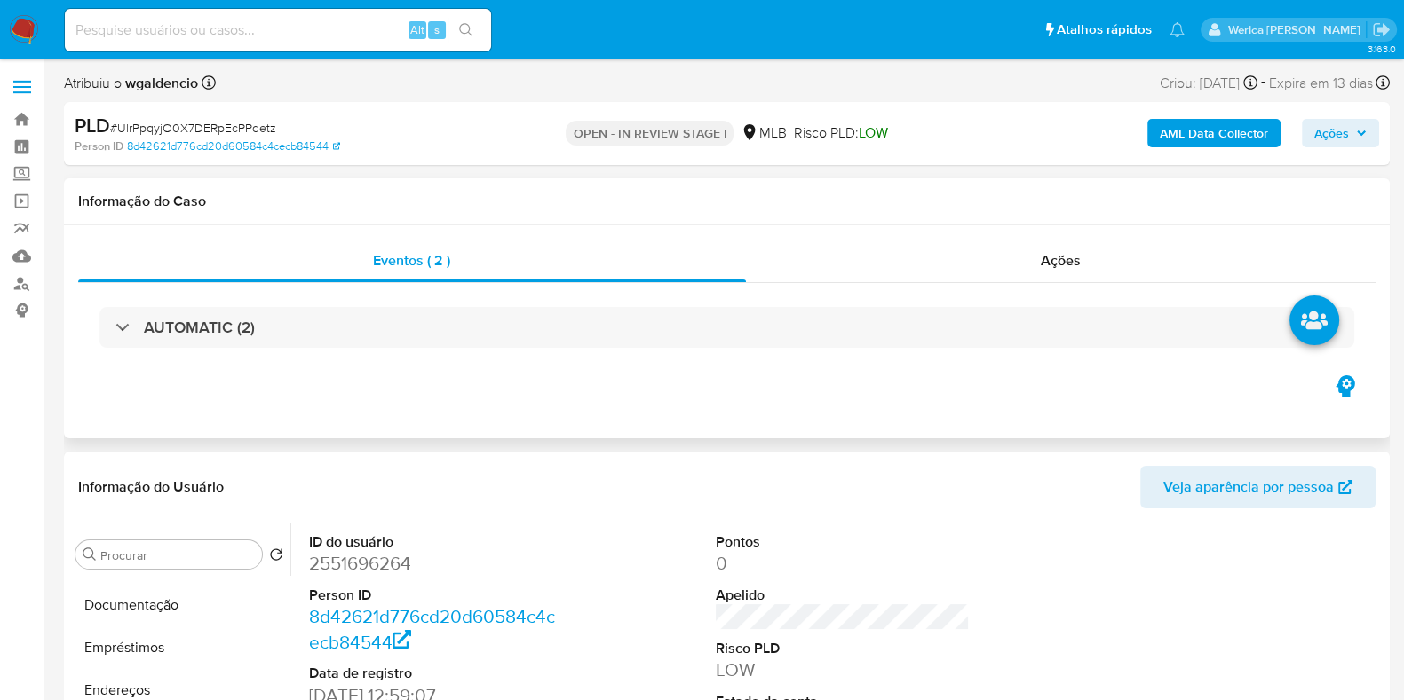
click at [343, 350] on div "AUTOMATIC (2)" at bounding box center [726, 327] width 1297 height 89
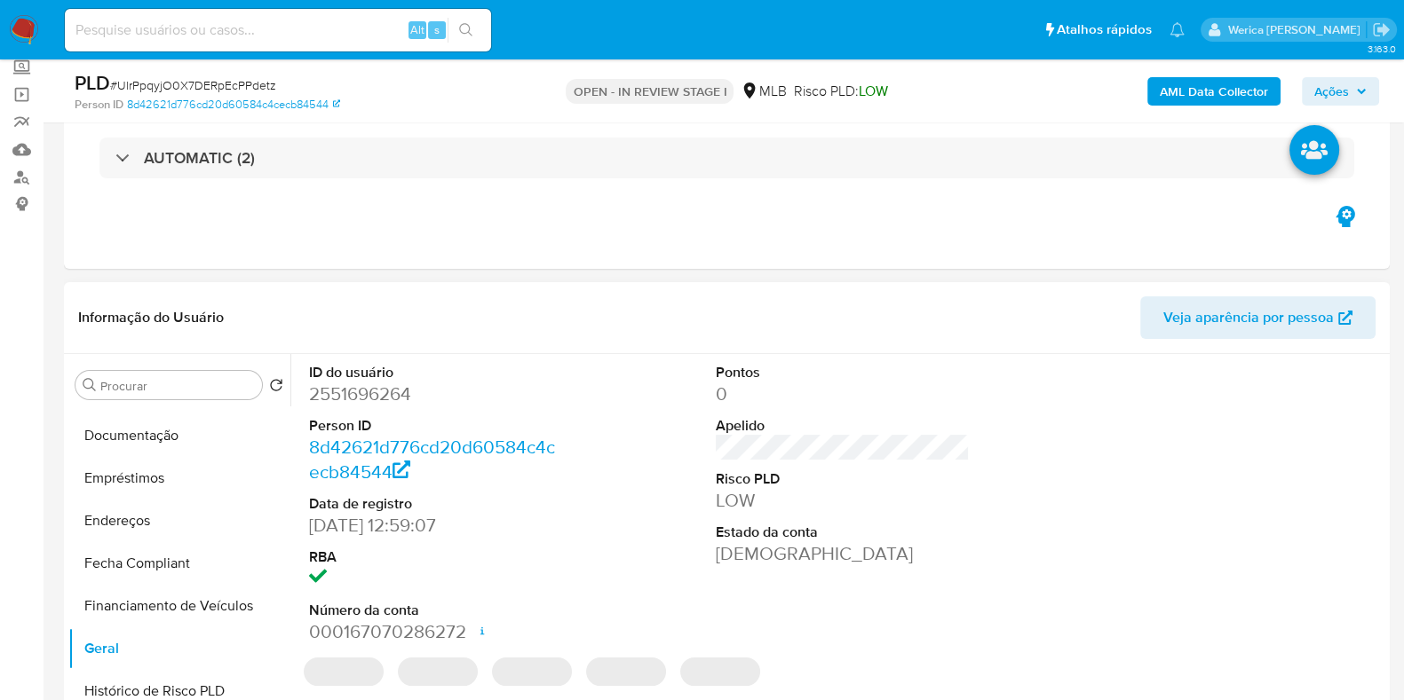
scroll to position [110, 0]
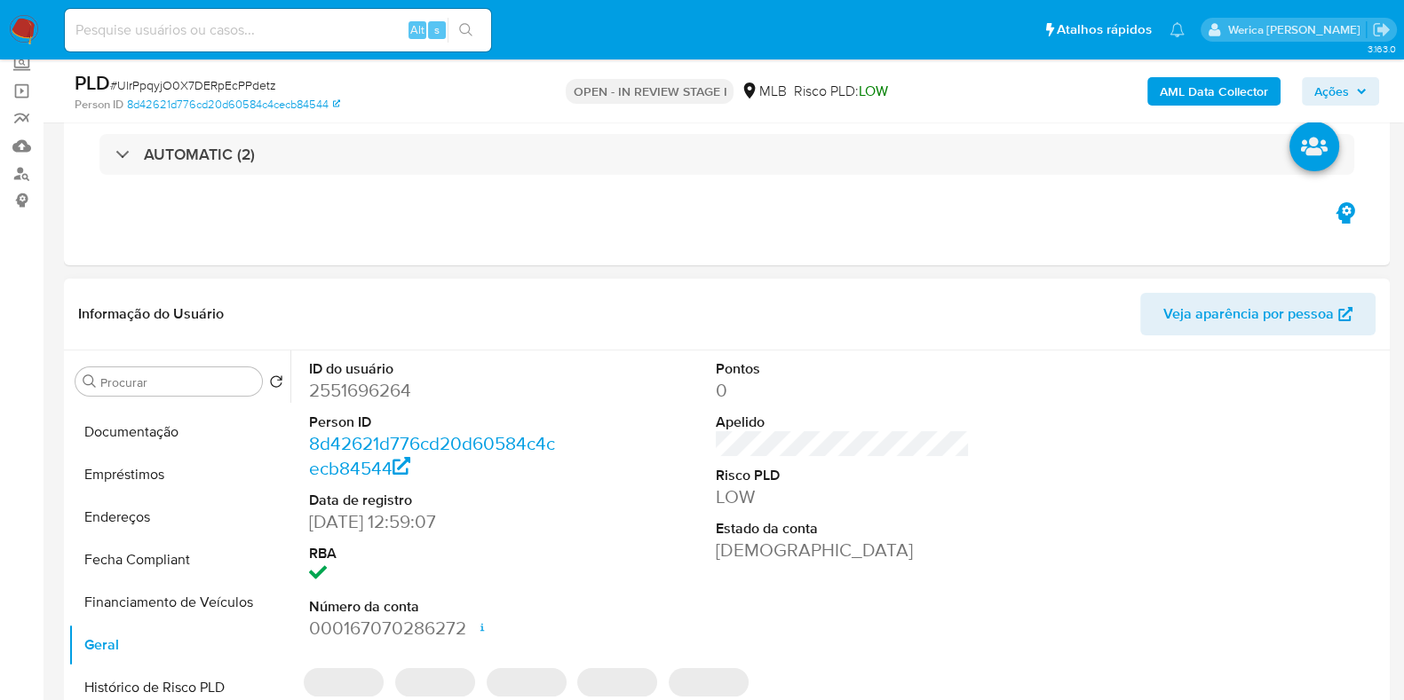
click at [394, 388] on dd "2551696264" at bounding box center [436, 390] width 254 height 25
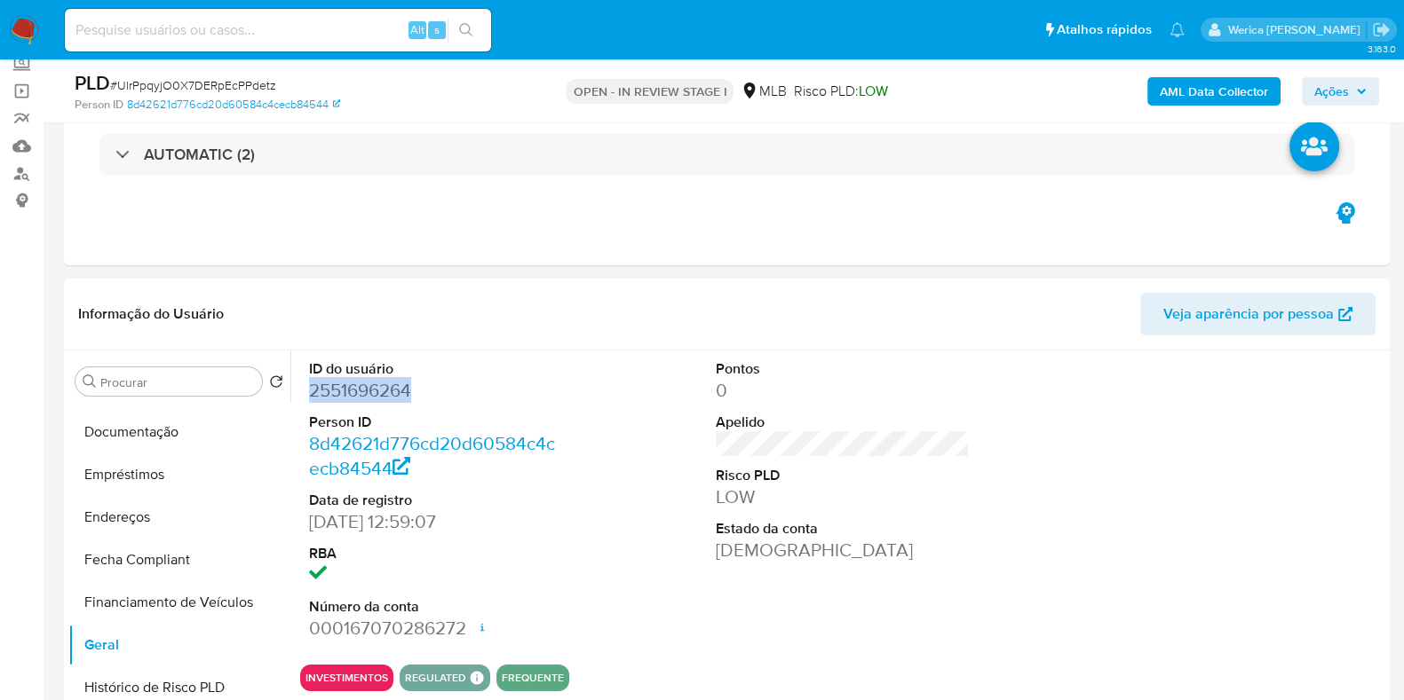
click at [394, 388] on dd "2551696264" at bounding box center [436, 390] width 254 height 25
copy dd "2551696264"
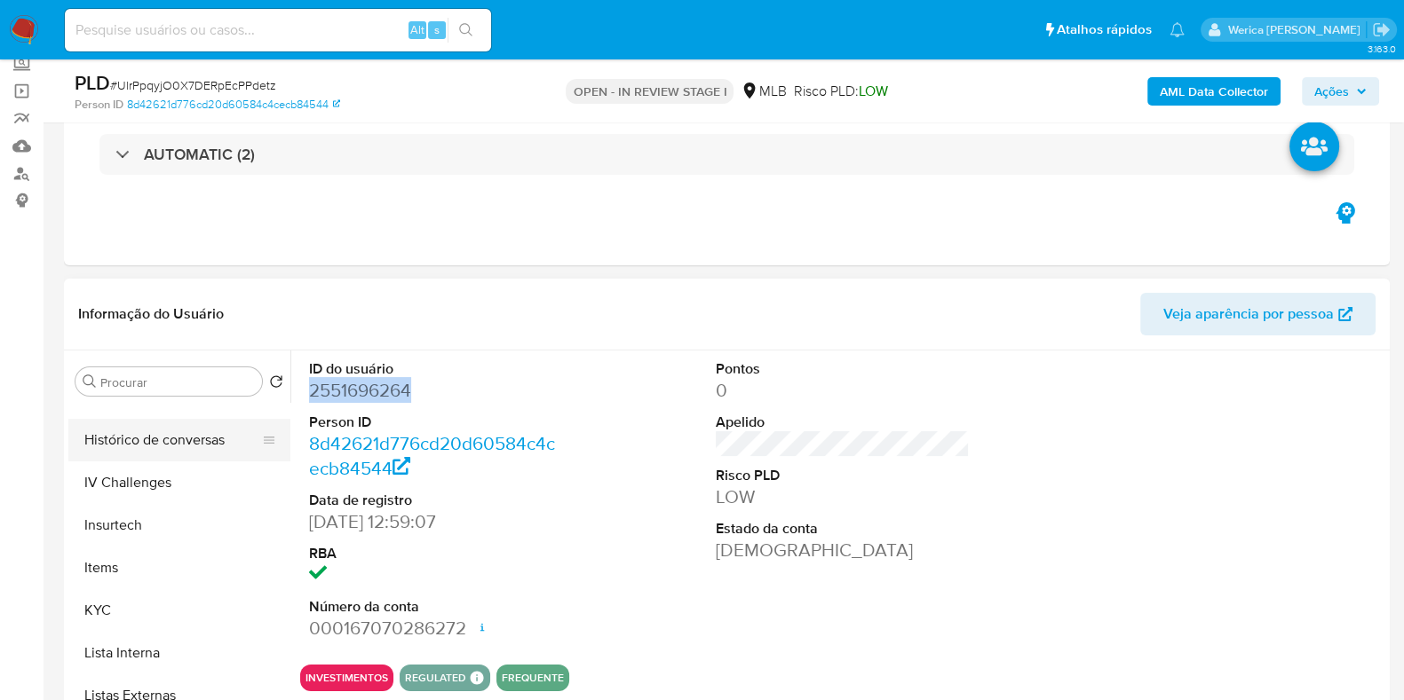
scroll to position [555, 0]
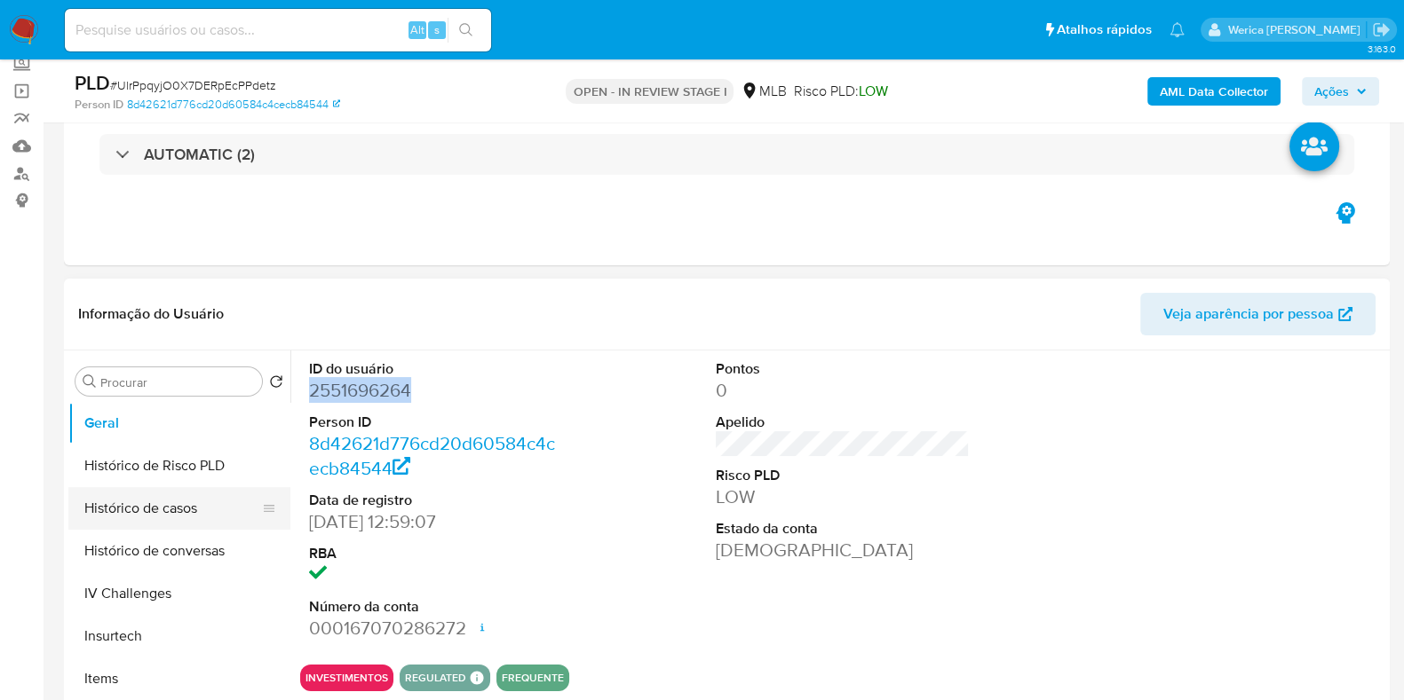
click at [172, 519] on button "Histórico de casos" at bounding box center [172, 508] width 208 height 43
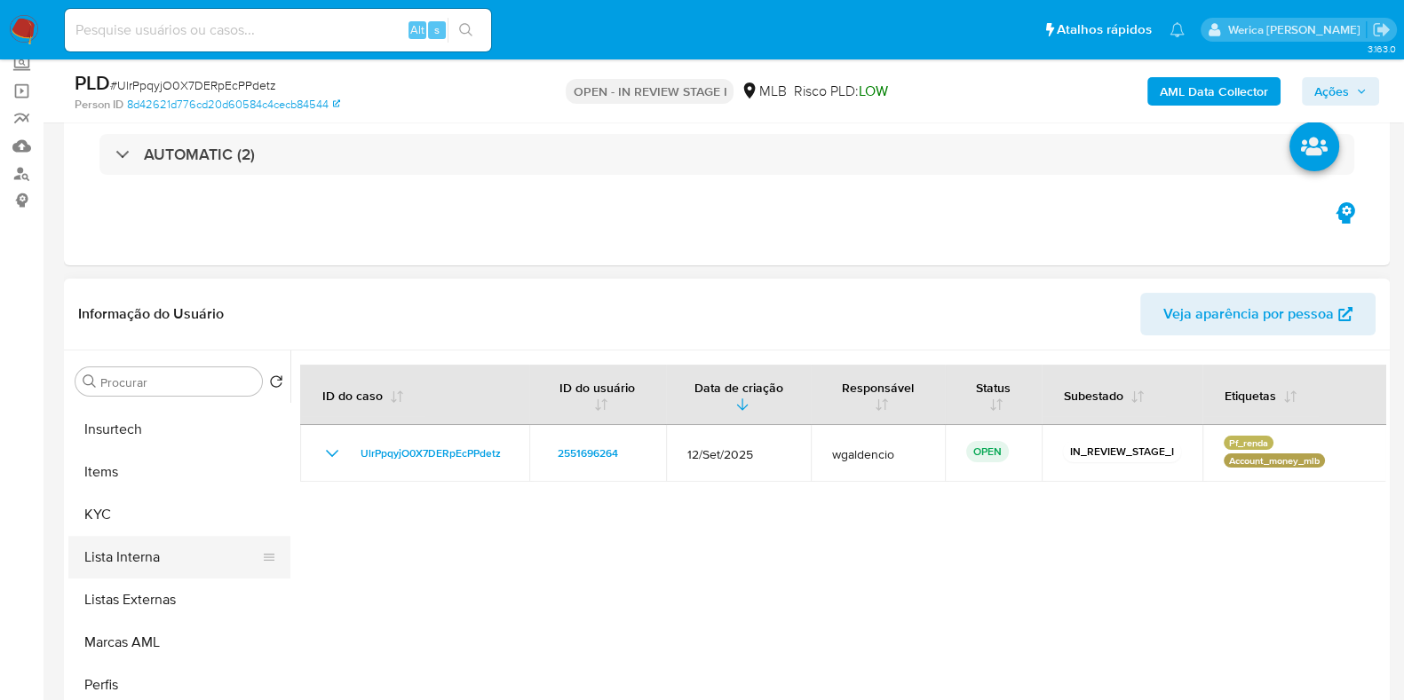
scroll to position [776, 0]
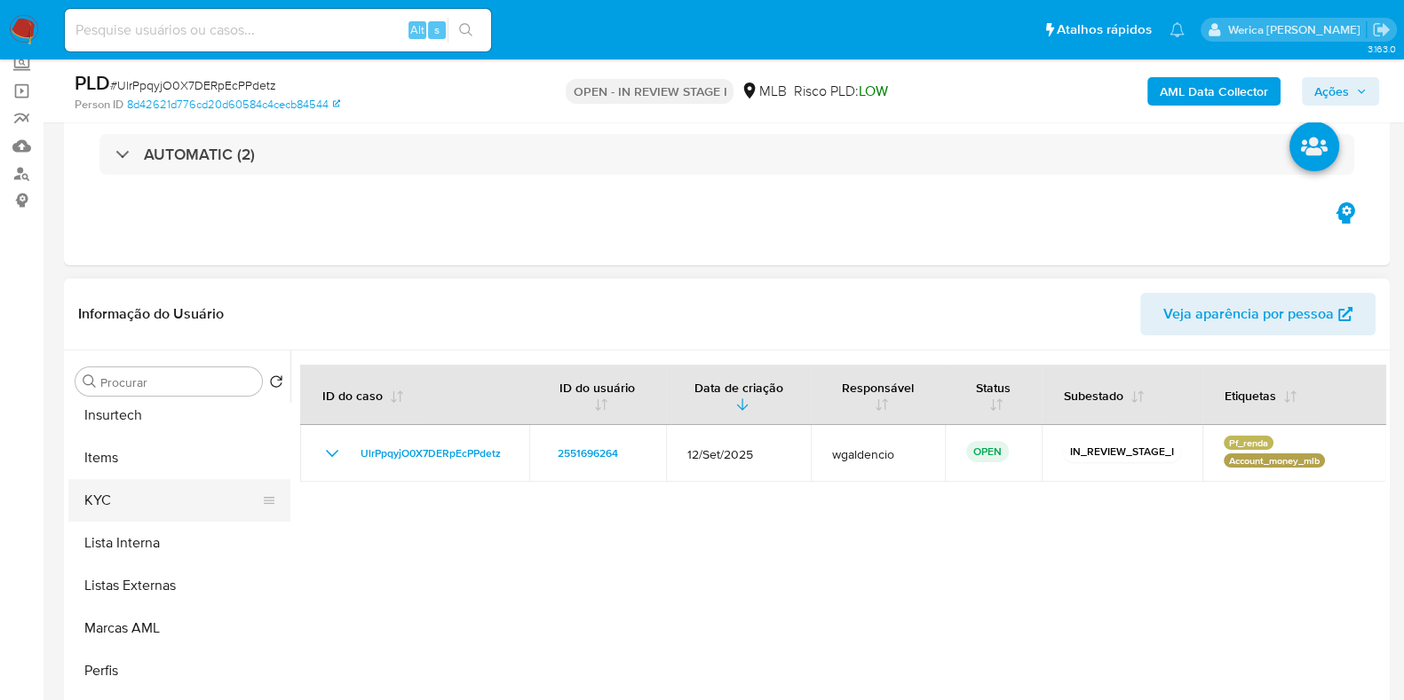
click at [150, 503] on button "KYC" at bounding box center [172, 500] width 208 height 43
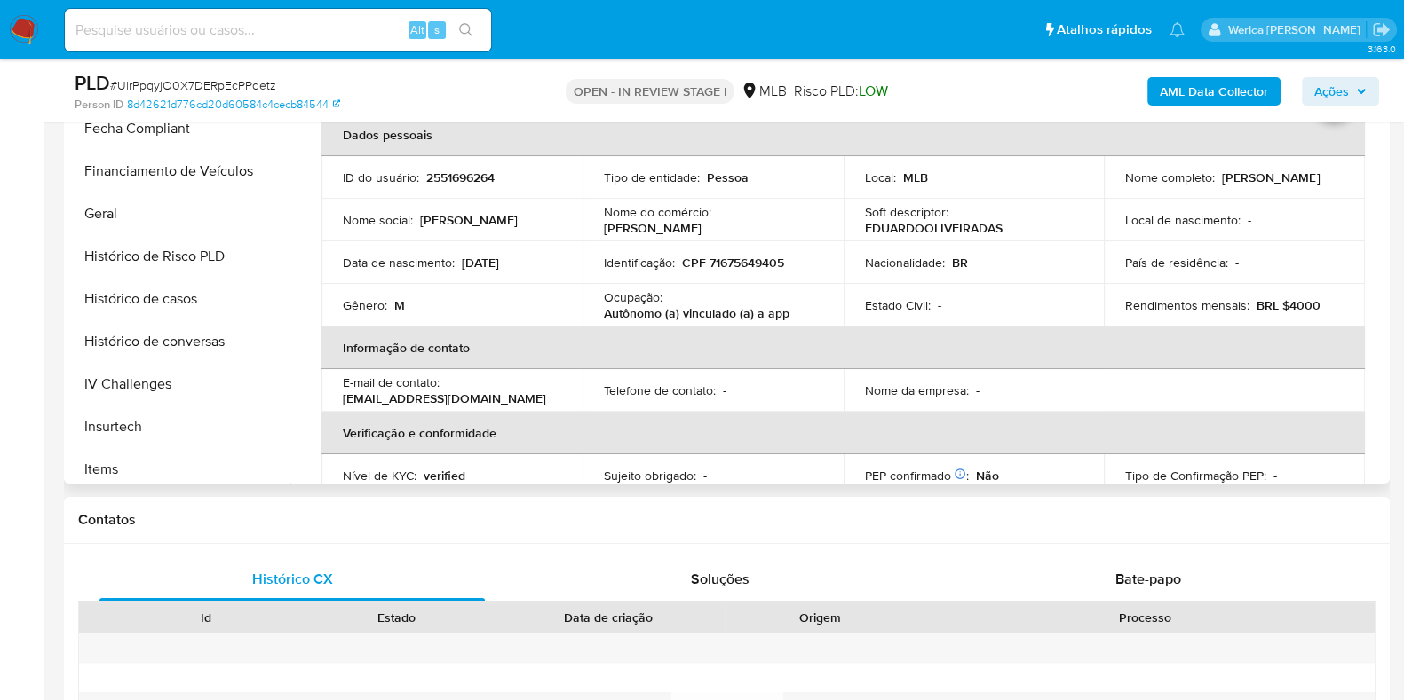
scroll to position [443, 0]
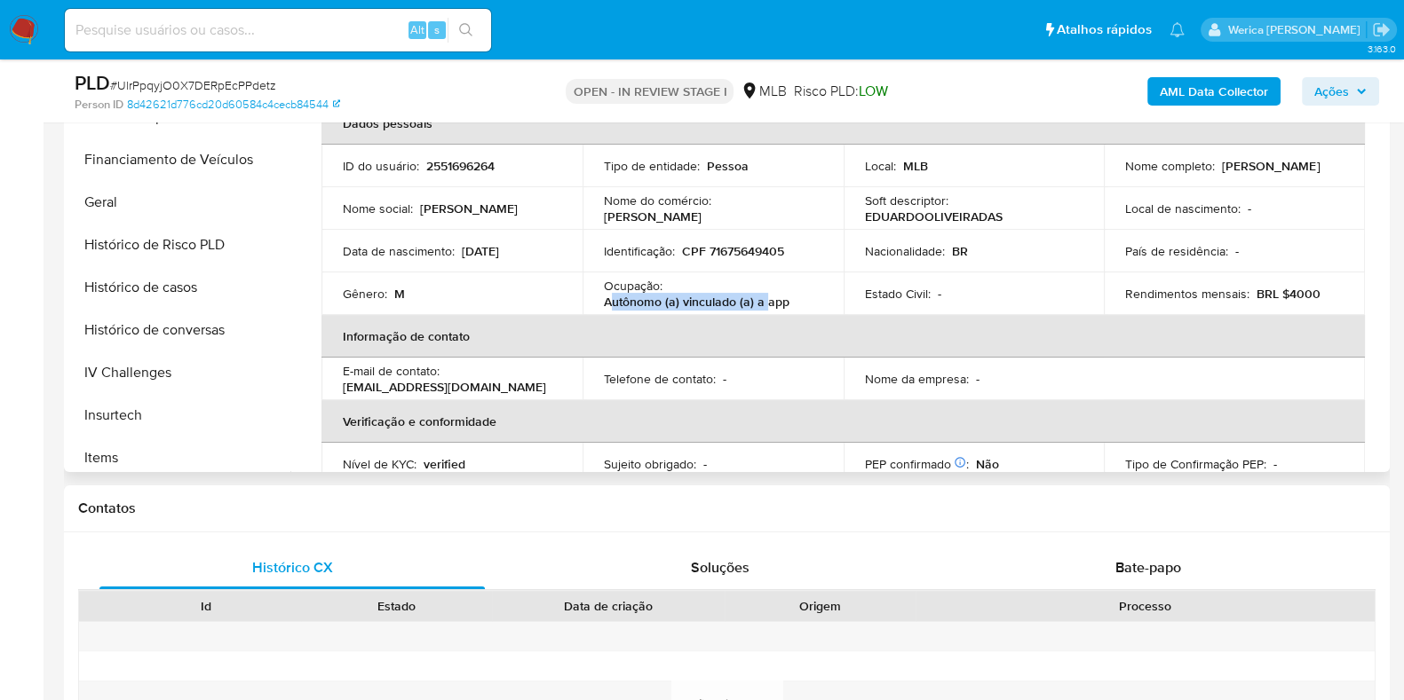
drag, startPoint x: 609, startPoint y: 297, endPoint x: 764, endPoint y: 302, distance: 155.5
click at [764, 302] on p "Autônomo (a) vinculado (a) a app" at bounding box center [697, 302] width 186 height 16
drag, startPoint x: 609, startPoint y: 281, endPoint x: 787, endPoint y: 299, distance: 179.3
click at [787, 299] on div "Ocupação : Autônomo (a) vinculado (a) a app" at bounding box center [713, 294] width 218 height 32
copy div "cupação : Autônomo (a) vinculado (a) a app"
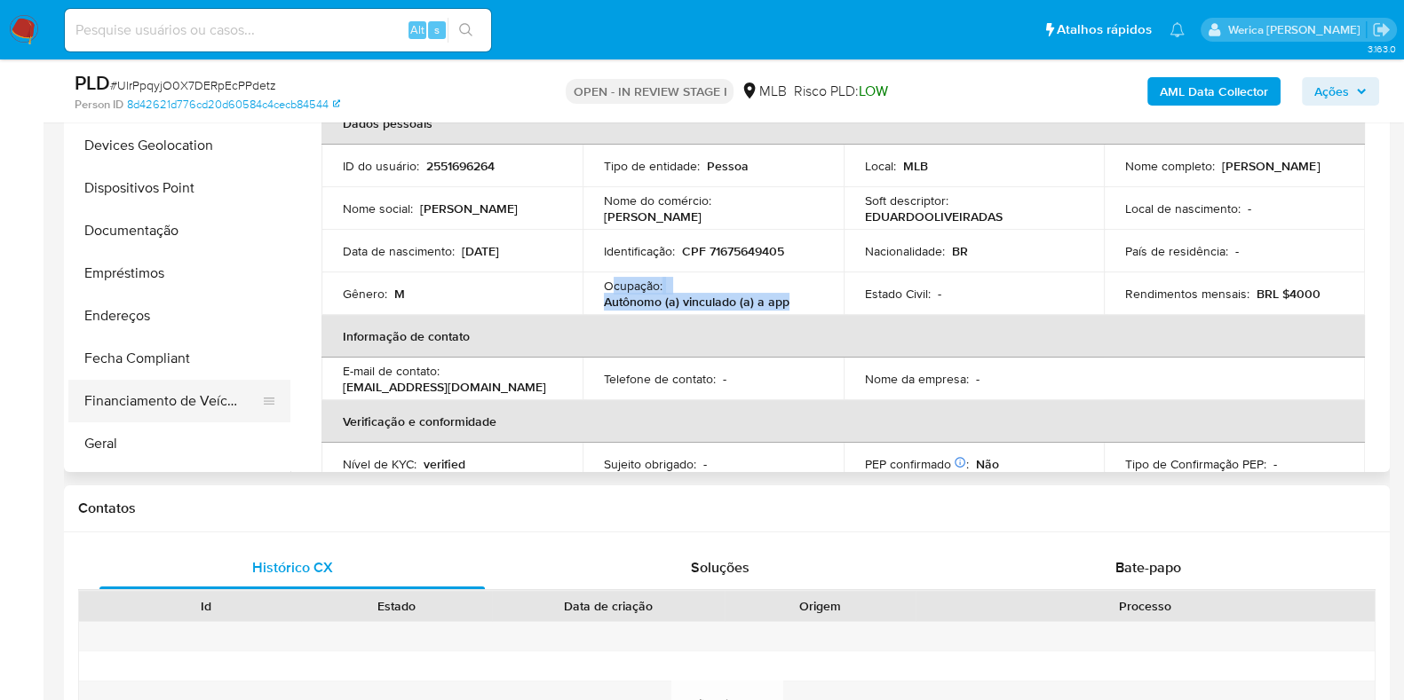
scroll to position [110, 0]
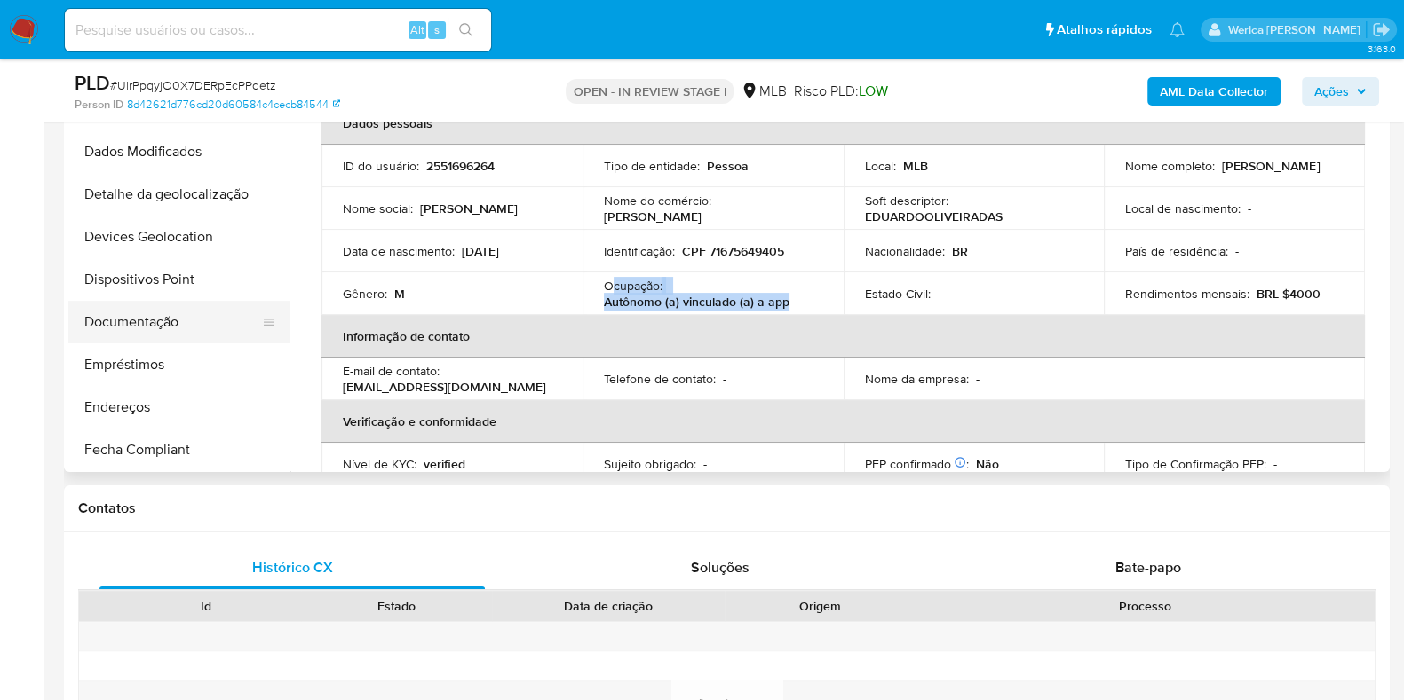
click at [156, 337] on button "Documentação" at bounding box center [172, 322] width 208 height 43
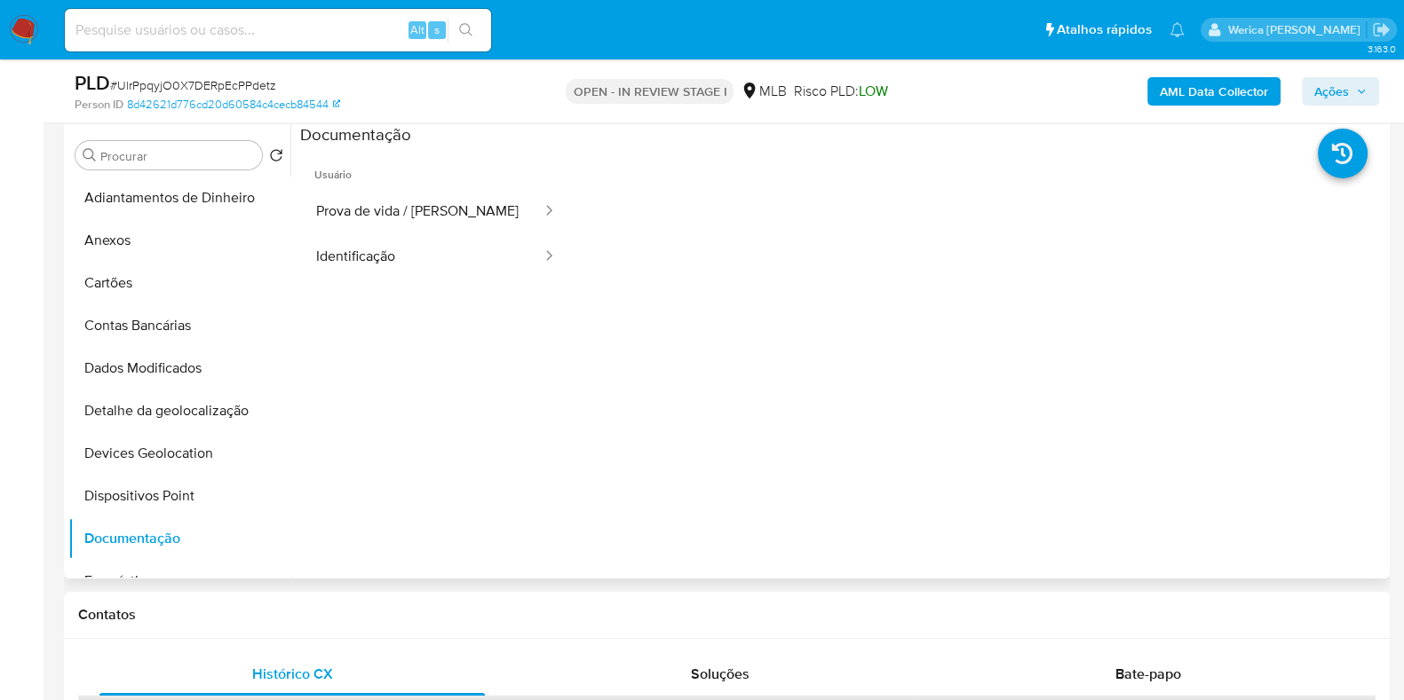
scroll to position [333, 0]
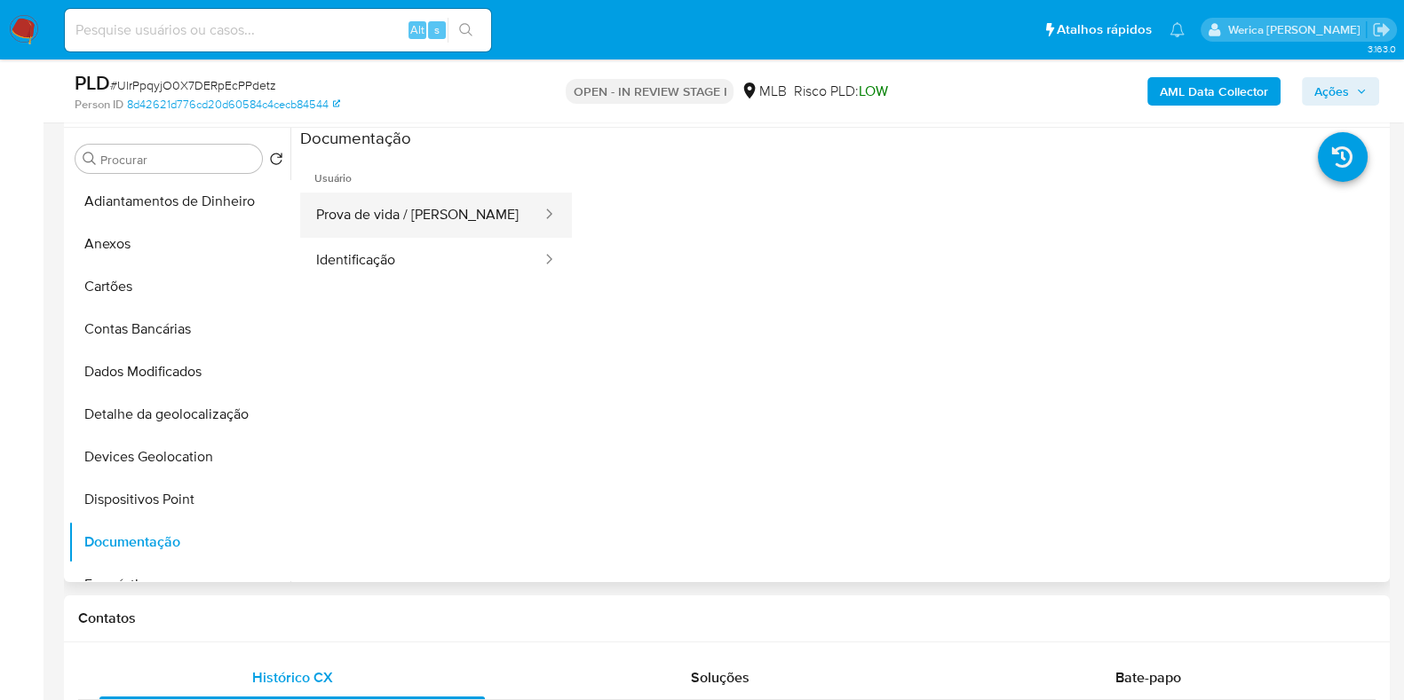
click at [362, 226] on button "Prova de vida / Selfie" at bounding box center [421, 215] width 243 height 45
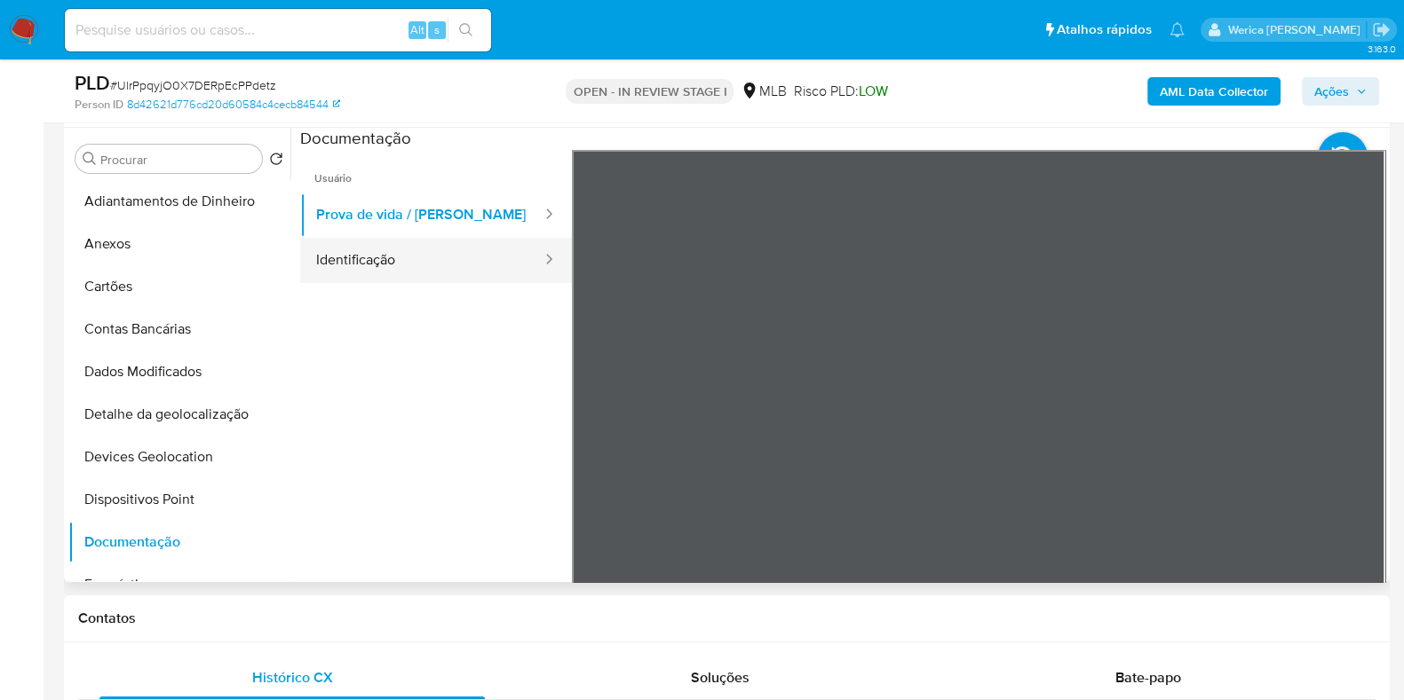
click at [425, 276] on button "Identificação" at bounding box center [421, 260] width 243 height 45
